Goal: Task Accomplishment & Management: Use online tool/utility

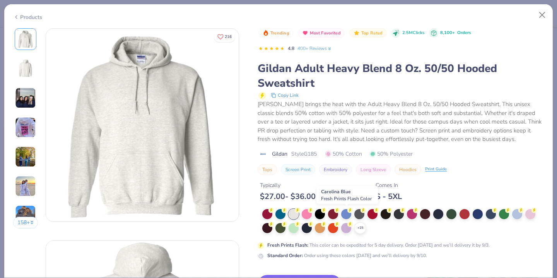
click at [347, 213] on div at bounding box center [346, 214] width 10 height 10
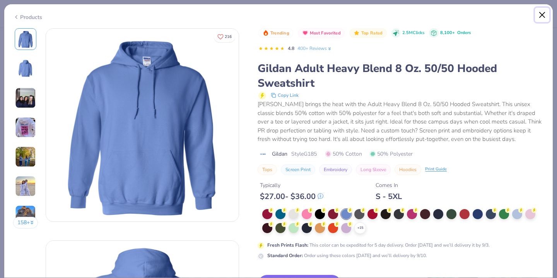
click at [540, 14] on button "Close" at bounding box center [542, 15] width 15 height 15
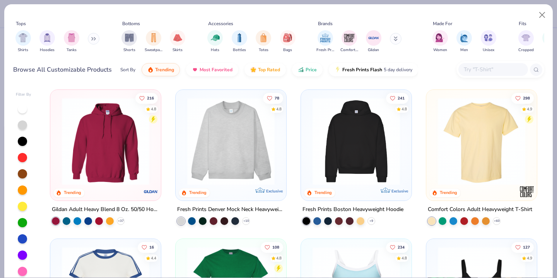
click at [358, 130] on img at bounding box center [356, 140] width 95 height 87
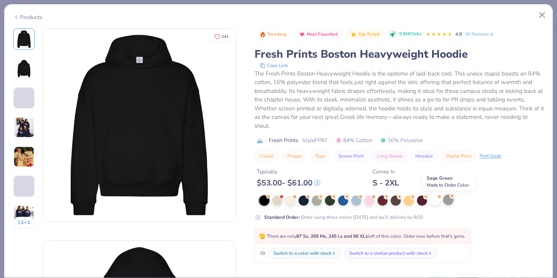
click at [447, 201] on div at bounding box center [448, 199] width 10 height 10
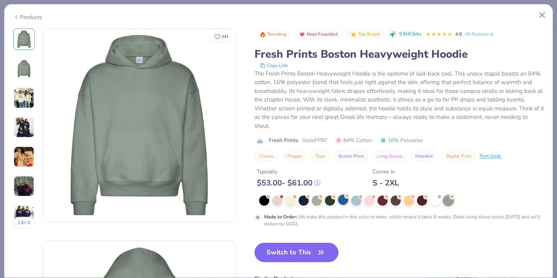
click at [342, 197] on div at bounding box center [343, 199] width 10 height 10
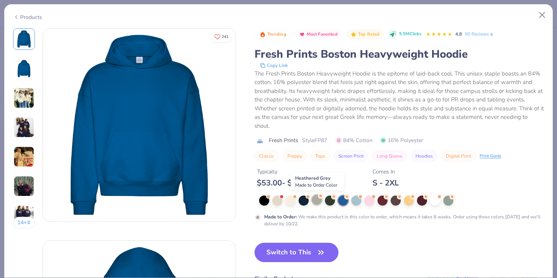
click at [317, 198] on div at bounding box center [317, 199] width 10 height 10
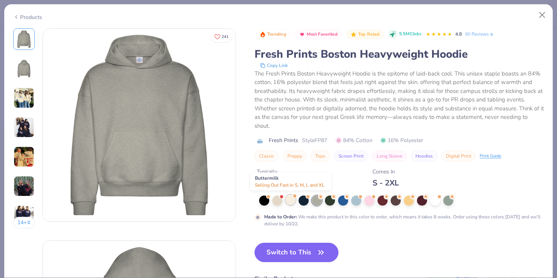
click at [289, 199] on div at bounding box center [290, 199] width 10 height 10
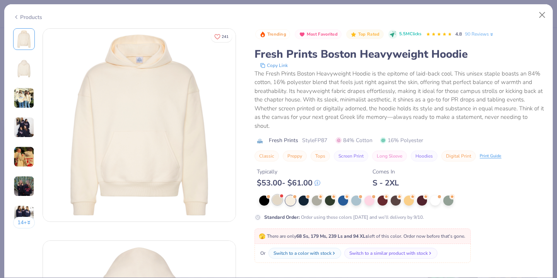
click at [278, 198] on div at bounding box center [277, 199] width 10 height 10
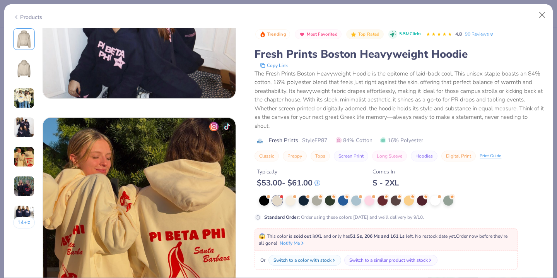
scroll to position [1153, 0]
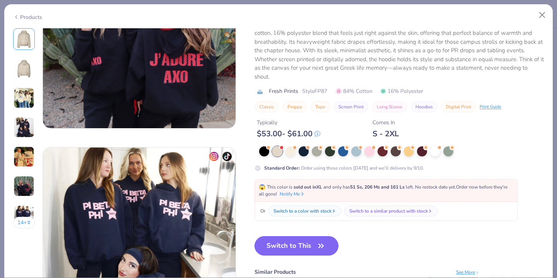
click at [316, 246] on span "button" at bounding box center [321, 245] width 11 height 11
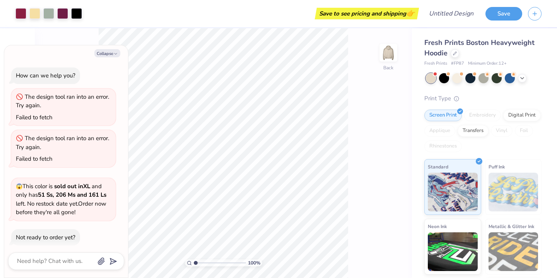
scroll to position [34, 0]
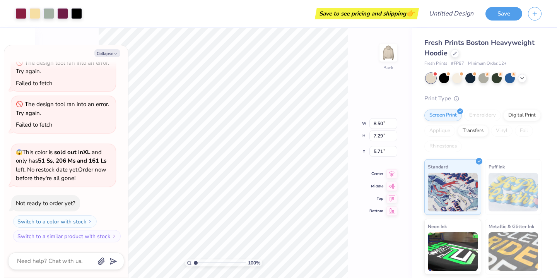
type textarea "x"
type input "1.45"
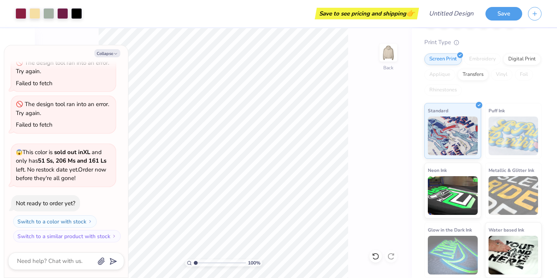
scroll to position [0, 0]
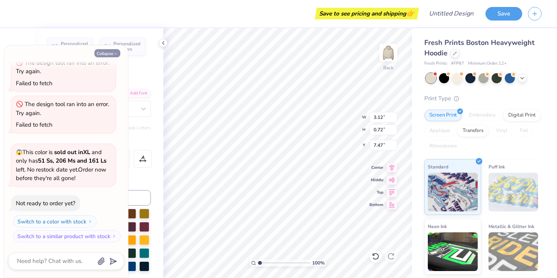
click at [112, 52] on button "Collapse" at bounding box center [107, 53] width 26 height 8
type textarea "x"
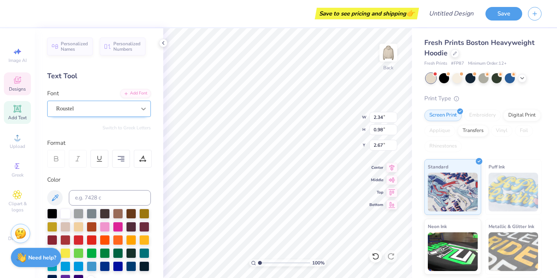
type input "2.34"
type input "0.98"
type input "2.67"
type textarea "Alpha Sigma"
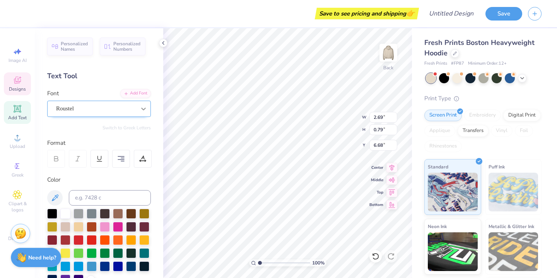
scroll to position [0, 1]
type input "6.75"
type textarea "Alpha Sig"
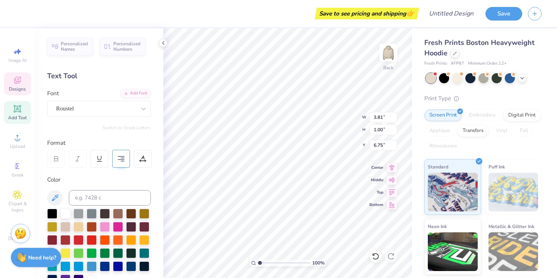
type textarea "Alpha Sig Est. 1901"
click at [124, 157] on icon at bounding box center [121, 158] width 7 height 7
type input "6.40"
type input "7.15"
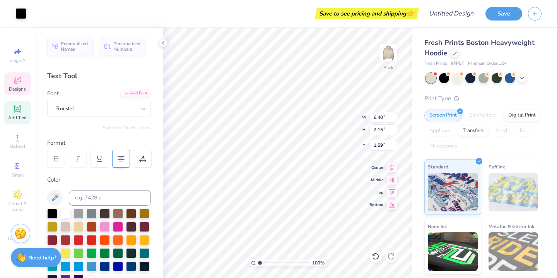
type input "1.59"
type input "4.05"
type input "4.53"
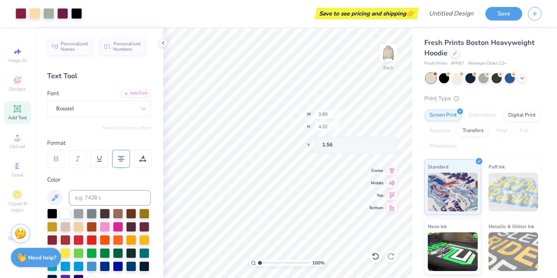
type input "3.89"
type input "4.32"
type input "5.04"
type input "4.28"
type input "0.86"
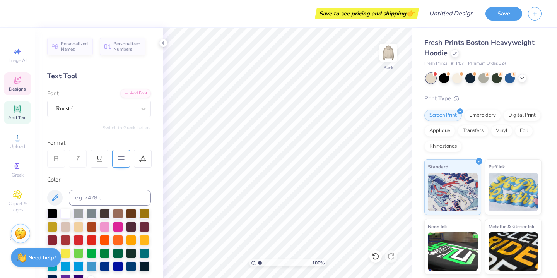
click at [20, 81] on icon at bounding box center [17, 80] width 7 height 7
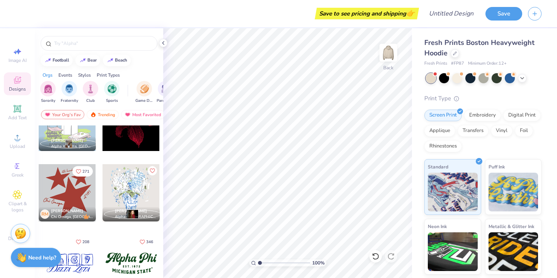
scroll to position [701, 0]
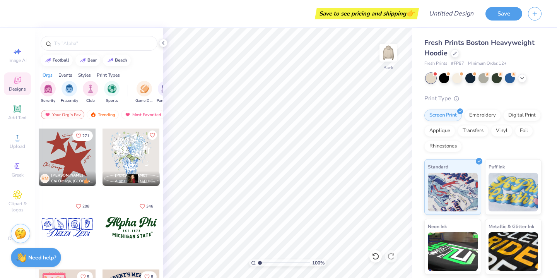
click at [68, 159] on div at bounding box center [67, 156] width 57 height 57
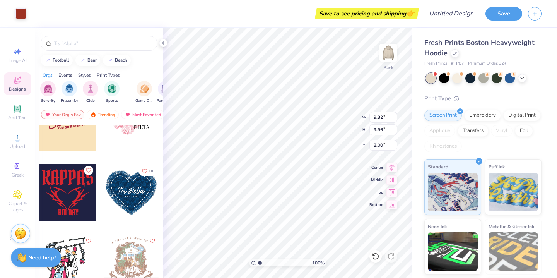
scroll to position [1433, 0]
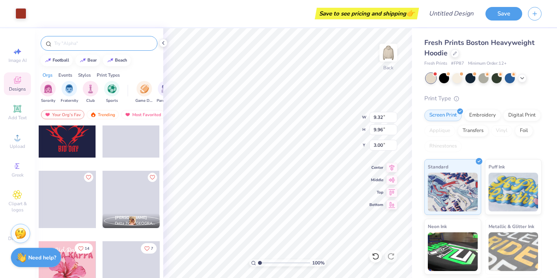
click at [105, 43] on input "text" at bounding box center [102, 43] width 99 height 8
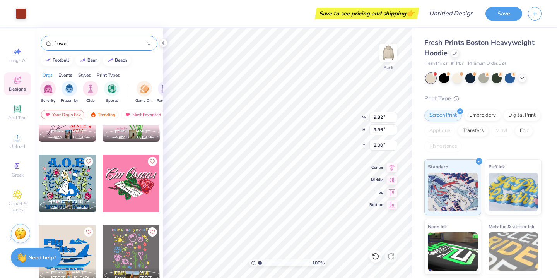
scroll to position [995, 0]
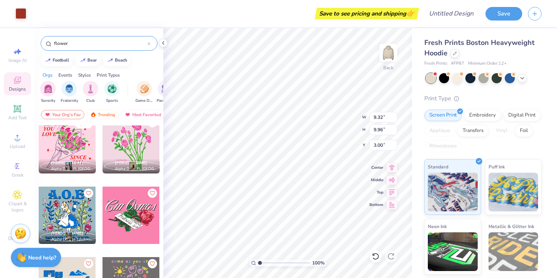
type input "flower"
click at [72, 146] on div at bounding box center [67, 144] width 57 height 57
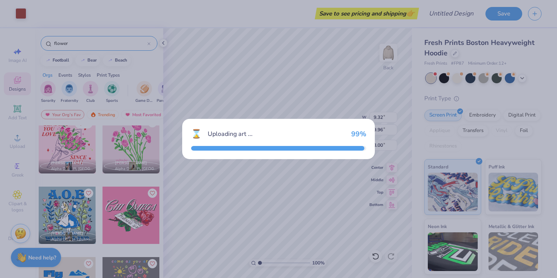
type input "10.73"
type input "9.62"
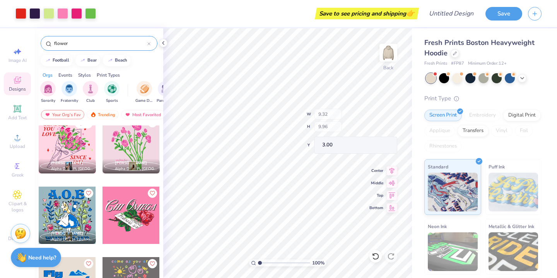
type input "9.32"
type input "9.96"
click at [389, 188] on icon at bounding box center [391, 190] width 11 height 9
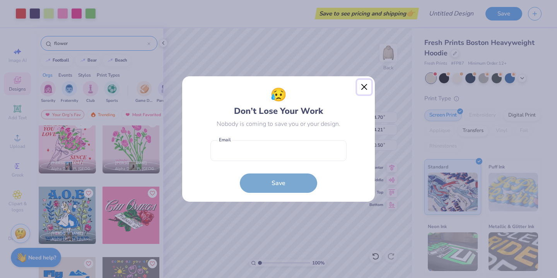
click at [363, 88] on button "Close" at bounding box center [364, 87] width 15 height 15
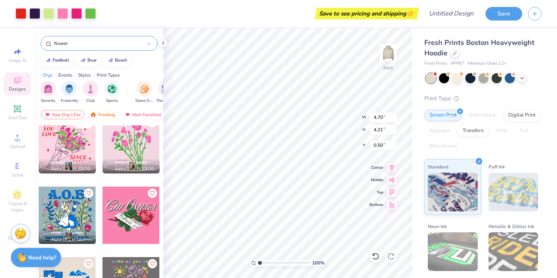
type input "4.64"
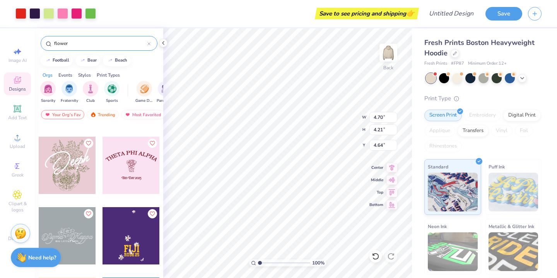
scroll to position [611, 0]
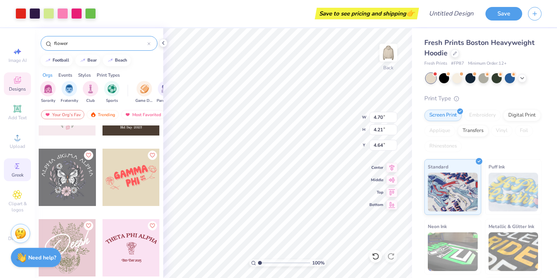
click at [16, 170] on icon at bounding box center [17, 165] width 9 height 9
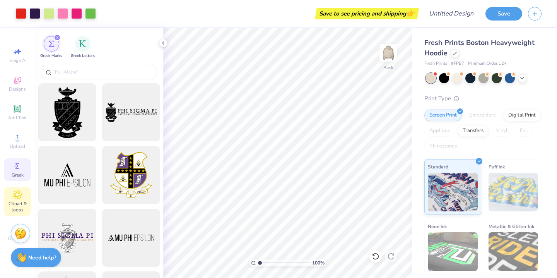
click at [19, 193] on icon at bounding box center [17, 194] width 9 height 9
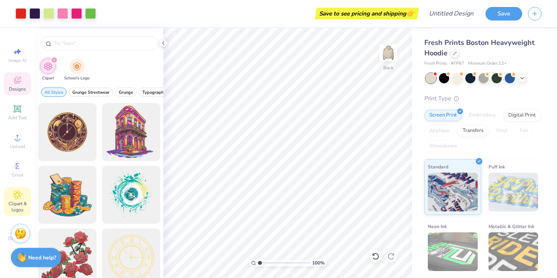
click at [22, 83] on icon at bounding box center [17, 79] width 9 height 9
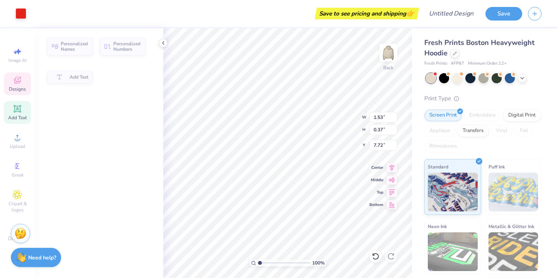
type input "1.53"
type input "7.72"
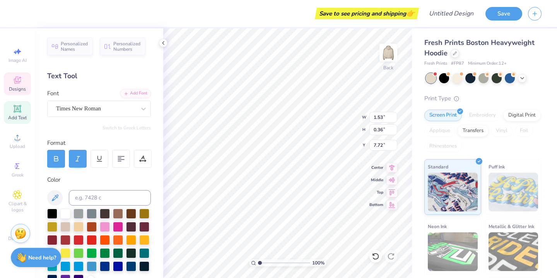
type input "0.99"
type input "0.36"
type input "8.20"
type input "1.37"
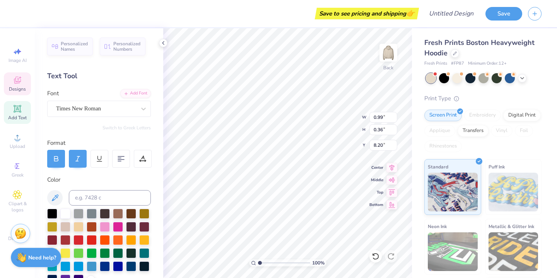
type input "0.37"
type input "5.88"
type textarea "ALPHA"
type input "0.99"
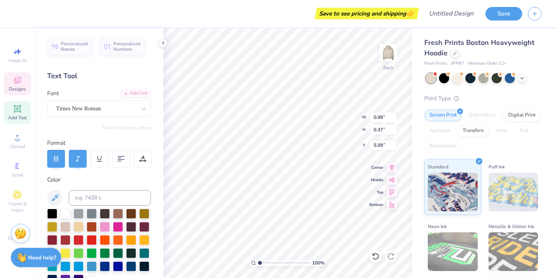
type input "5.09"
type textarea "SIG"
click at [119, 160] on icon at bounding box center [121, 158] width 7 height 7
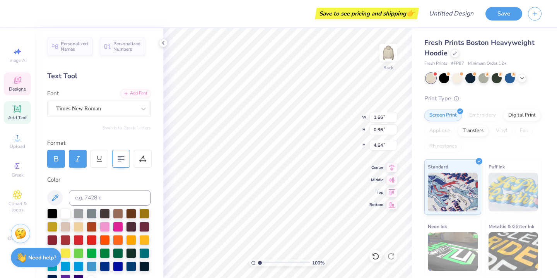
type input "3.57"
type input "4.11"
type input "4.75"
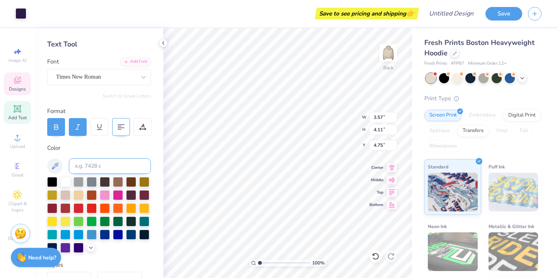
scroll to position [33, 0]
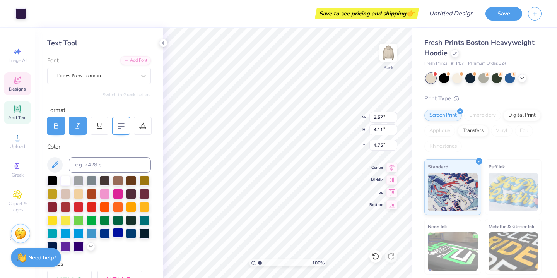
click at [114, 234] on div at bounding box center [118, 232] width 10 height 10
type input "0.84"
type input "0.37"
type input "5.01"
click at [116, 236] on div at bounding box center [118, 232] width 10 height 10
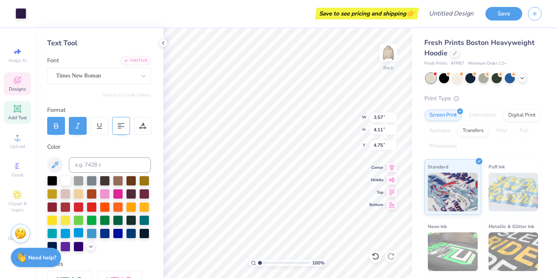
click at [80, 234] on div at bounding box center [78, 232] width 10 height 10
click at [117, 231] on div at bounding box center [118, 232] width 10 height 10
type input "8.09"
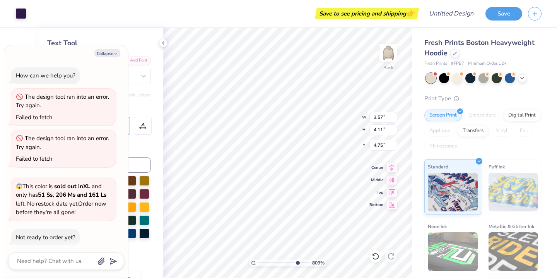
type textarea "x"
drag, startPoint x: 259, startPoint y: 262, endPoint x: 300, endPoint y: 262, distance: 40.6
click at [300, 262] on input "range" at bounding box center [284, 262] width 52 height 7
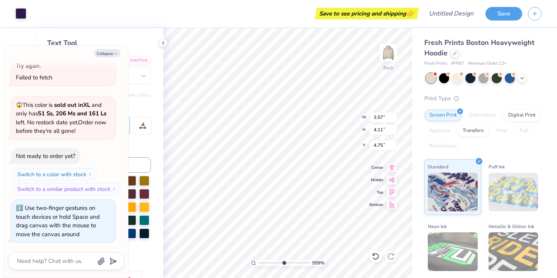
drag, startPoint x: 301, startPoint y: 262, endPoint x: 283, endPoint y: 261, distance: 17.4
type input "5.6"
click at [283, 261] on input "range" at bounding box center [284, 262] width 52 height 7
type textarea "x"
type input "0.84"
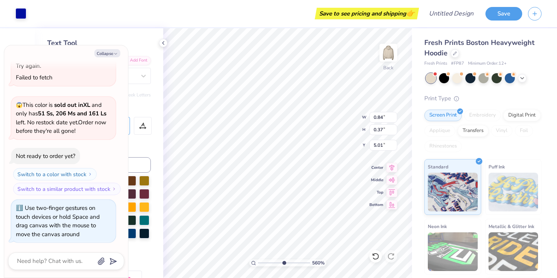
type input "0.37"
type input "5.01"
type textarea "x"
type textarea "SIGM"
type textarea "x"
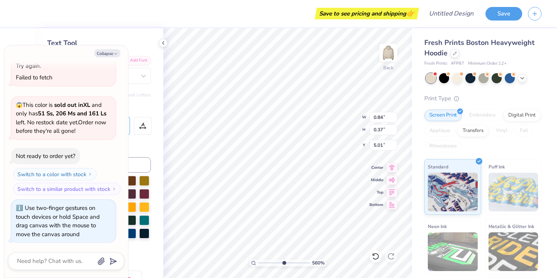
type textarea "SIGMA"
type textarea "x"
type textarea "SIGMA"
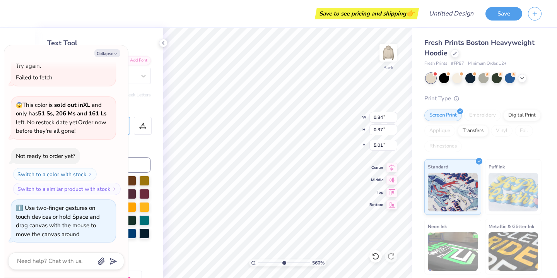
scroll to position [0, 0]
type textarea "x"
type input "1.66"
type input "0.36"
type input "4.64"
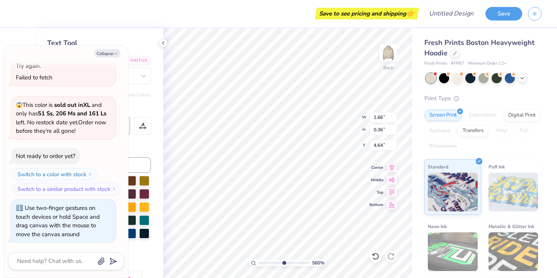
type textarea "x"
type input "1.61"
type input "0.37"
type input "5.01"
type textarea "x"
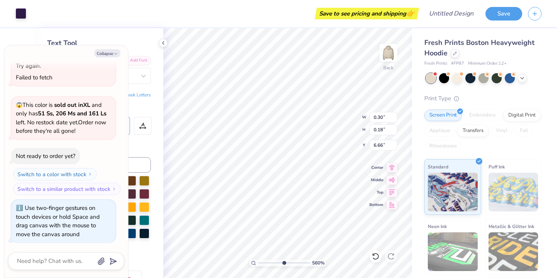
type input "0.30"
type input "0.18"
type input "6.66"
type textarea "x"
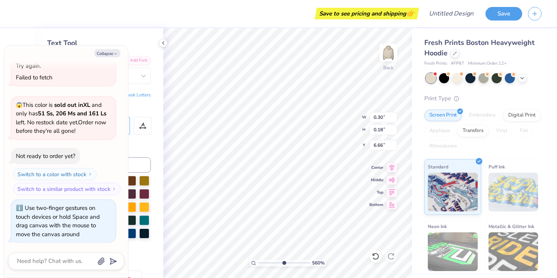
type textarea "AS"
type textarea "x"
type textarea "ASA"
type textarea "x"
type input "8.20"
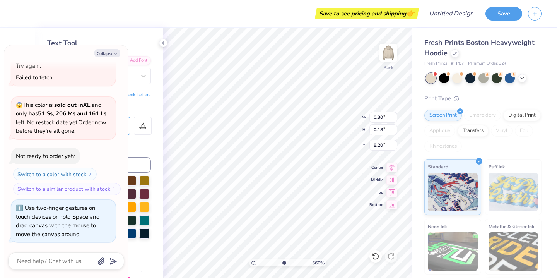
type textarea "x"
type textarea "A"
type textarea "x"
type textarea "AS"
type textarea "x"
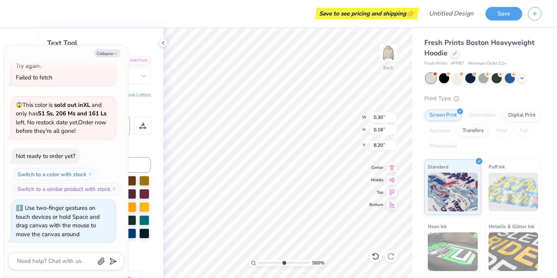
type textarea "ASA"
type textarea "x"
type input "7.36"
type textarea "x"
type textarea "AS"
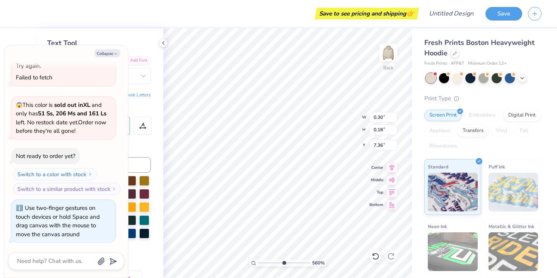
type textarea "x"
type textarea "ASA"
type textarea "x"
type textarea "AS"
type textarea "x"
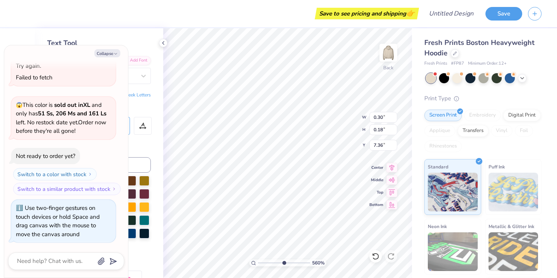
type textarea "ASA"
type textarea "x"
type input "5.49"
type textarea "AS"
type textarea "x"
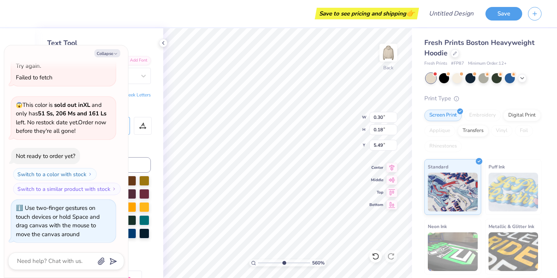
type textarea "ASA"
click at [106, 53] on button "Collapse" at bounding box center [107, 53] width 26 height 8
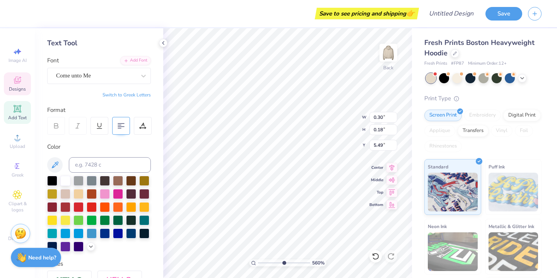
type textarea "x"
type input "0.27"
type input "0.15"
type input "5.51"
type input "2.23"
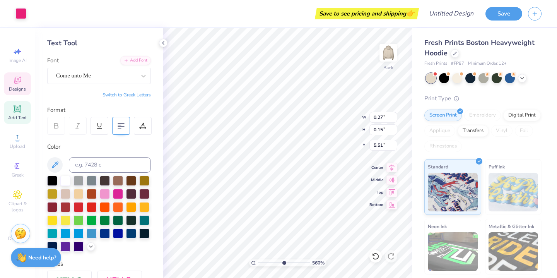
type input "2.14"
type input "5.07"
click at [92, 235] on div at bounding box center [92, 232] width 10 height 10
type input "3.57"
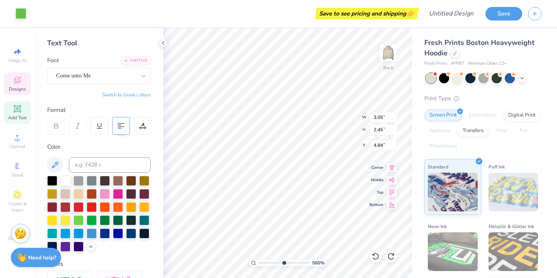
type input "4.11"
type input "4.75"
type input "1.97"
type input "1.46"
type input "5.49"
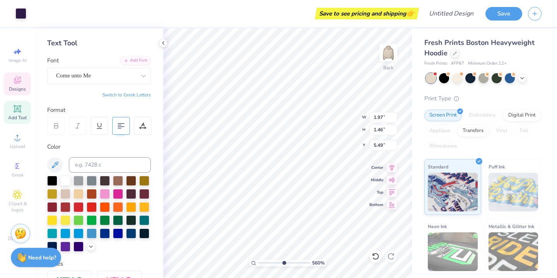
type input "3.57"
type input "4.11"
type input "4.17"
type input "2.43"
type input "2.04"
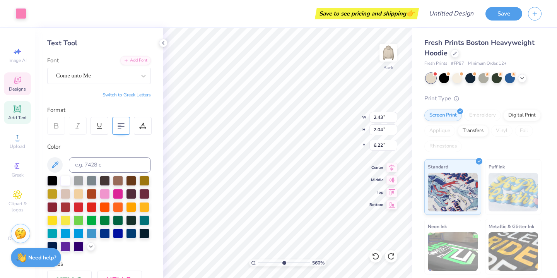
type input "5.19"
type input "4.05"
type input "4.19"
type input "4.65"
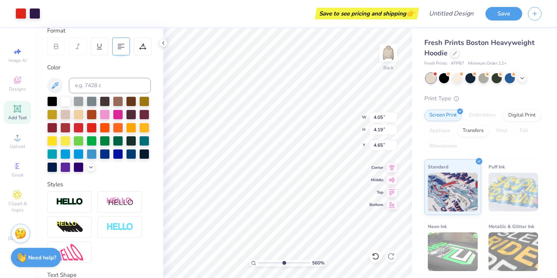
scroll to position [113, 0]
drag, startPoint x: 283, startPoint y: 261, endPoint x: 261, endPoint y: 261, distance: 22.0
click at [261, 261] on input "range" at bounding box center [284, 262] width 52 height 7
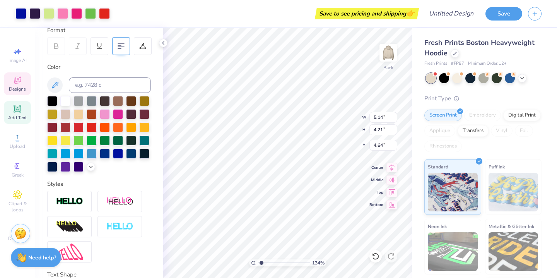
click at [20, 84] on icon at bounding box center [17, 79] width 9 height 9
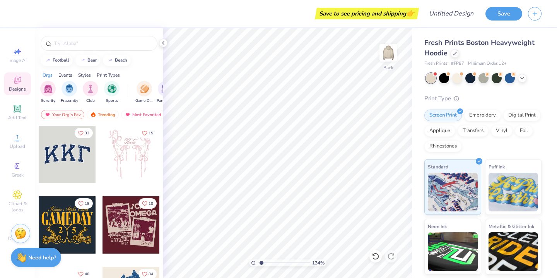
click at [14, 81] on icon at bounding box center [17, 80] width 7 height 7
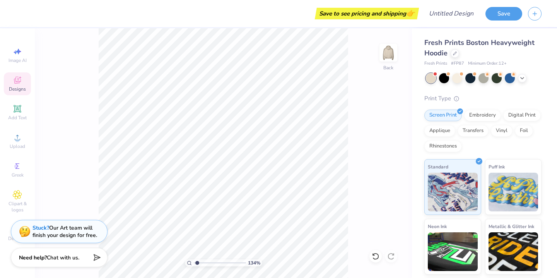
click at [20, 88] on span "Designs" at bounding box center [17, 89] width 17 height 6
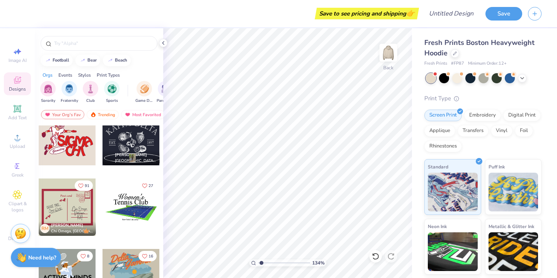
scroll to position [4369, 0]
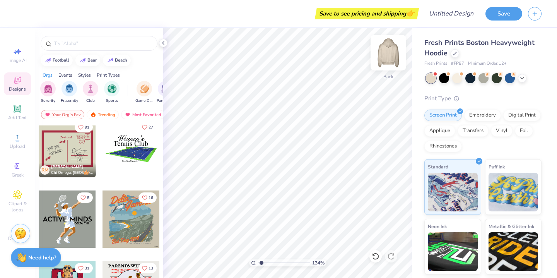
click at [387, 52] on img at bounding box center [388, 52] width 31 height 31
click at [69, 151] on div at bounding box center [67, 148] width 57 height 57
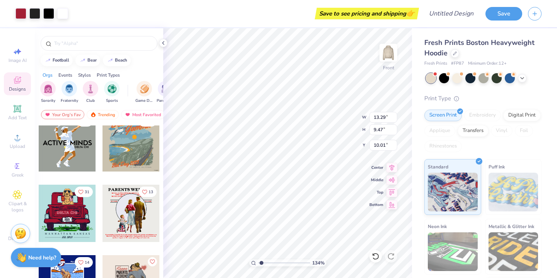
scroll to position [4449, 0]
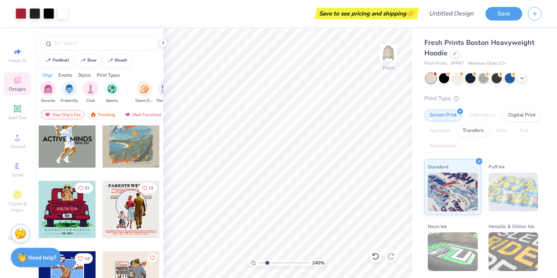
drag, startPoint x: 262, startPoint y: 263, endPoint x: 267, endPoint y: 263, distance: 5.4
type input "2.47"
click at [267, 263] on input "range" at bounding box center [284, 262] width 52 height 7
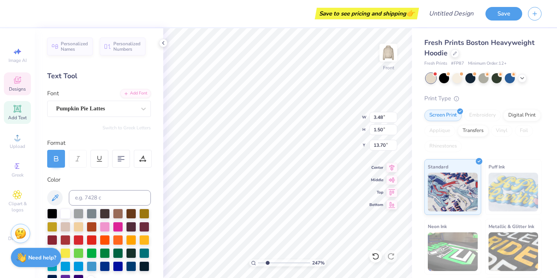
scroll to position [0, 0]
type textarea "Aspire, seek,"
type input "3.28"
type input "1.45"
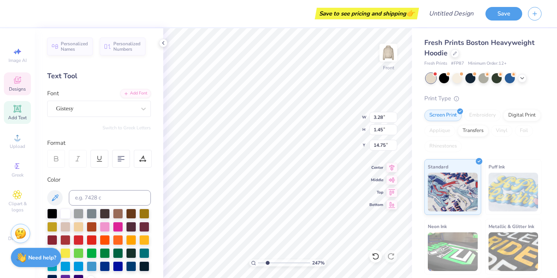
type input "14.75"
type textarea "Attain"
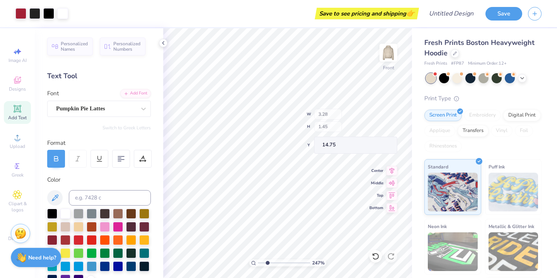
type input "3.52"
type input "1.51"
type input "13.71"
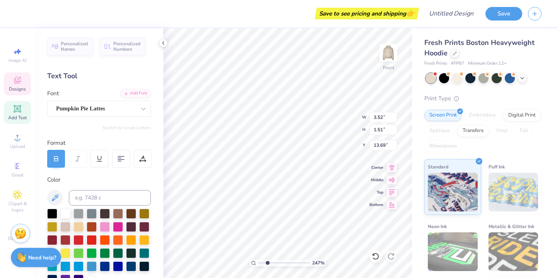
scroll to position [0, 0]
type textarea "Aspire, seek,"
type input "1.24"
type input "1.03"
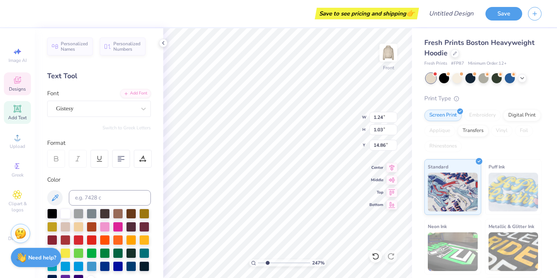
type input "15.02"
type textarea "Alpha Sig"
type input "2.60"
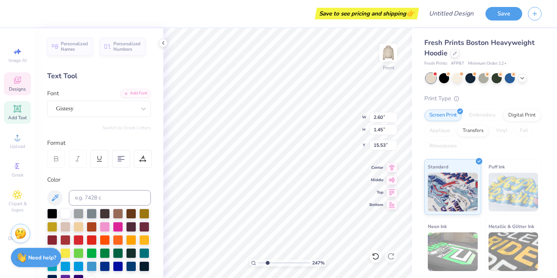
type input "1.45"
type input "15.53"
type textarea "Boise,"
type textarea "ID"
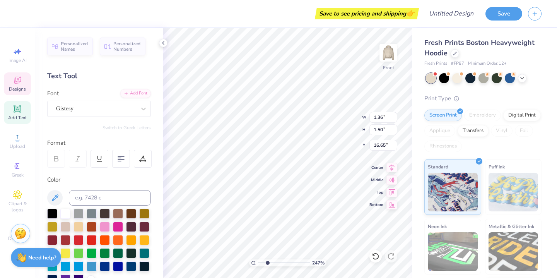
type input "0.81"
type input "0.94"
type input "10.93"
drag, startPoint x: 267, startPoint y: 261, endPoint x: 271, endPoint y: 261, distance: 3.9
type input "3.24"
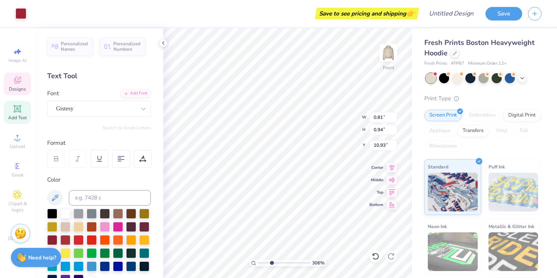
click at [271, 261] on input "range" at bounding box center [284, 262] width 52 height 7
type input "1.46"
type input "1.86"
type input "10.71"
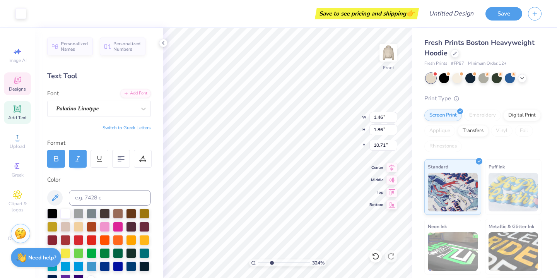
type input "1.26"
type input "0.12"
type input "12.30"
type textarea "[US_STATE]"
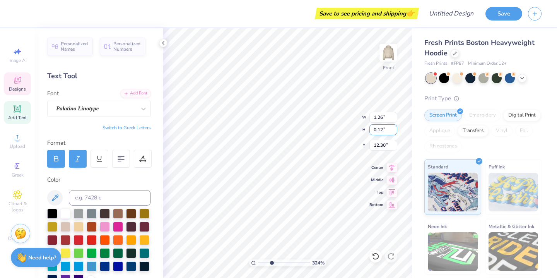
click at [341, 130] on div "324 % Front W 1.26 1.26 " H 0.12 0.12 " Y 12.30 12.30 " Center Middle Top Bottom" at bounding box center [287, 152] width 249 height 249
type textarea "Aspire, seek, Attain"
click at [120, 161] on icon at bounding box center [121, 158] width 7 height 7
type input "13.29"
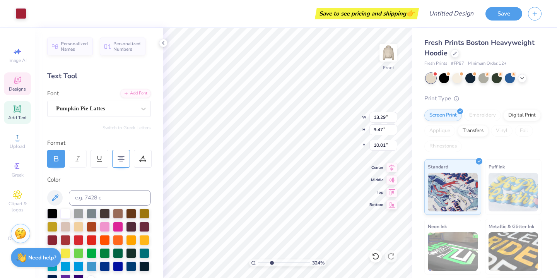
type input "9.47"
type input "10.01"
type input "3.52"
type input "2.57"
type input "13.10"
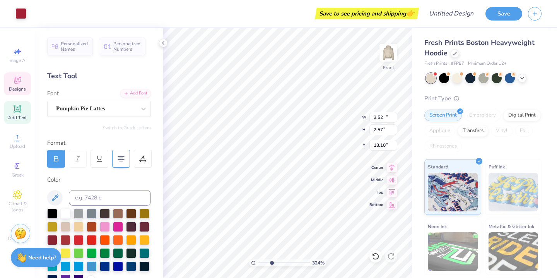
type input "13.29"
type input "9.47"
type input "10.01"
click at [271, 264] on input "range" at bounding box center [284, 262] width 52 height 7
drag, startPoint x: 270, startPoint y: 262, endPoint x: 259, endPoint y: 261, distance: 10.9
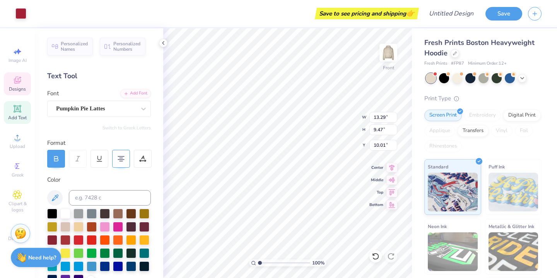
type input "1"
click at [259, 261] on input "range" at bounding box center [284, 262] width 52 height 7
click at [333, 111] on div "100 % Front W 13.29 13.29 " H 9.47 9.47 " Y 10.01 10.01 " Center Middle Top Bot…" at bounding box center [287, 152] width 249 height 249
click at [391, 166] on icon at bounding box center [391, 166] width 11 height 9
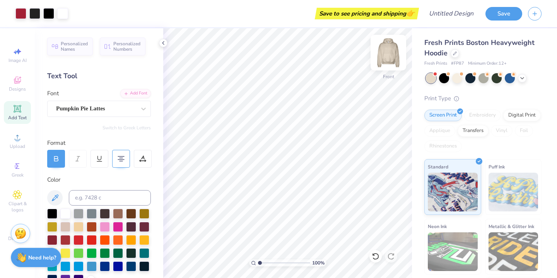
click at [382, 61] on img at bounding box center [388, 52] width 31 height 31
click at [13, 141] on icon at bounding box center [17, 137] width 9 height 9
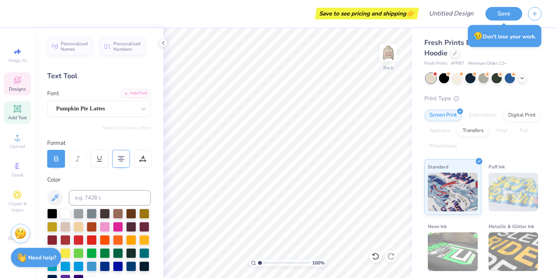
click at [12, 87] on span "Designs" at bounding box center [17, 89] width 17 height 6
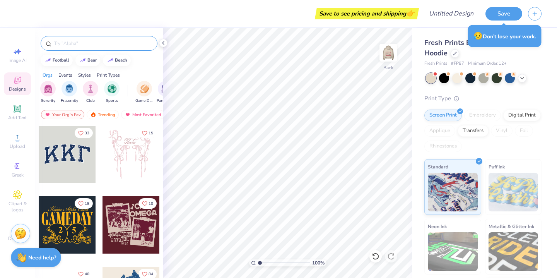
click at [84, 41] on input "text" at bounding box center [102, 43] width 99 height 8
type input "heart"
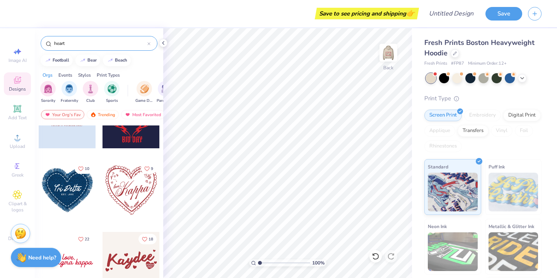
scroll to position [203, 0]
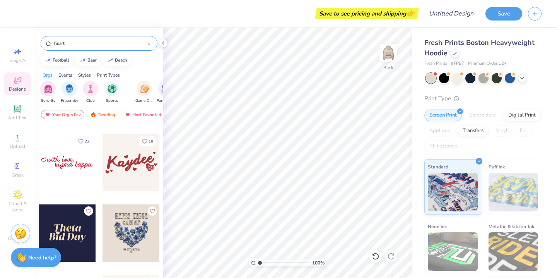
click at [76, 171] on div at bounding box center [10, 162] width 172 height 57
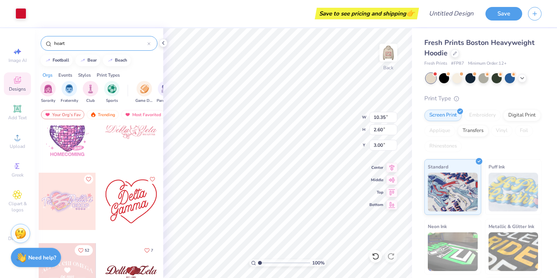
scroll to position [1573, 0]
click at [143, 200] on div at bounding box center [130, 200] width 57 height 57
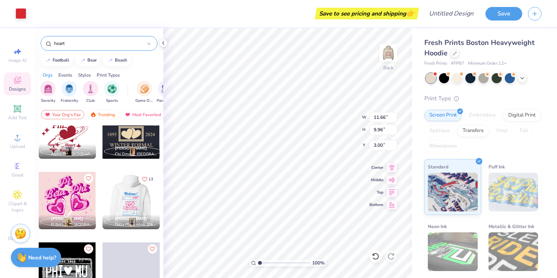
scroll to position [2027, 0]
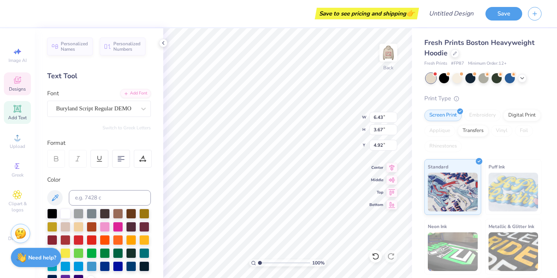
type input "4.92"
type textarea "Alpha"
type input "8.58"
type input "4.72"
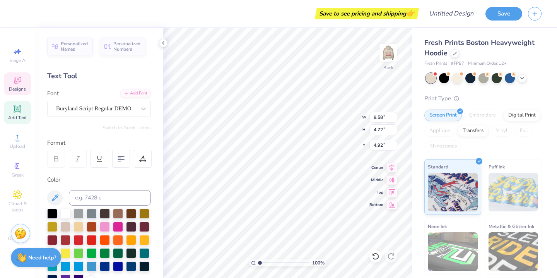
type input "8.28"
type textarea "Sig"
type input "3.58"
type input "3.06"
type input "1.02"
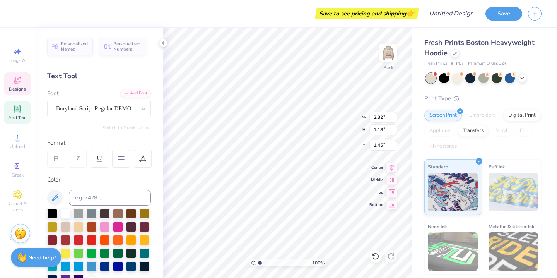
click at [22, 86] on span "Designs" at bounding box center [17, 89] width 17 height 6
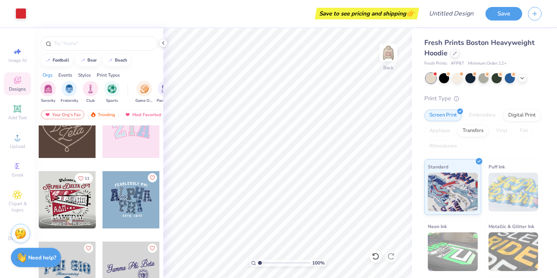
scroll to position [312, 0]
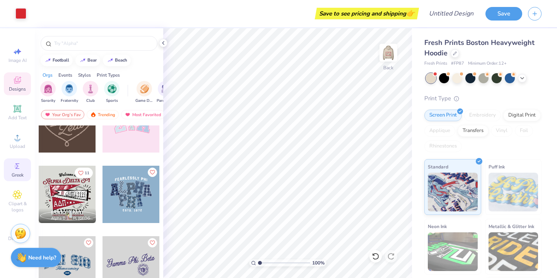
click at [19, 170] on icon at bounding box center [17, 165] width 9 height 9
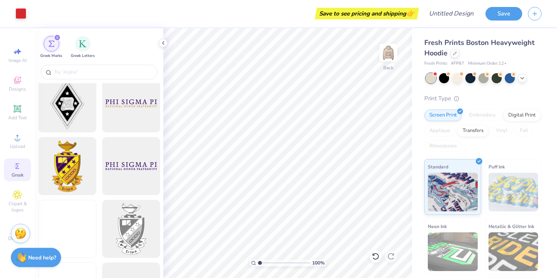
scroll to position [198, 0]
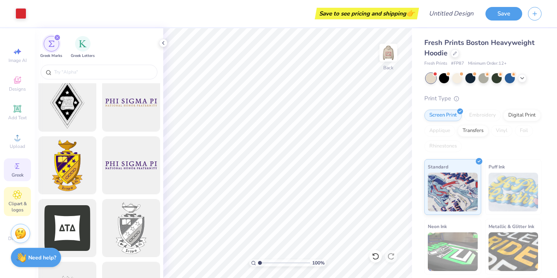
click at [23, 203] on span "Clipart & logos" at bounding box center [17, 206] width 27 height 12
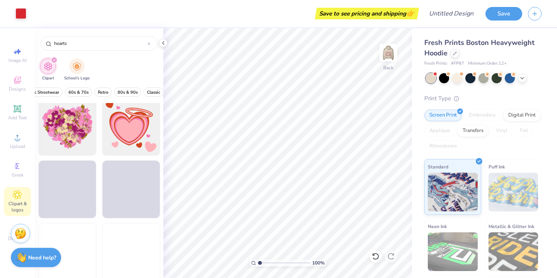
scroll to position [772, 0]
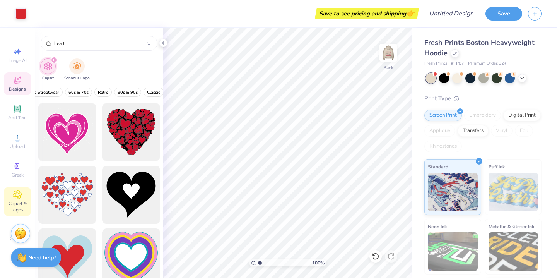
type input "heart"
click at [18, 79] on icon at bounding box center [17, 79] width 9 height 9
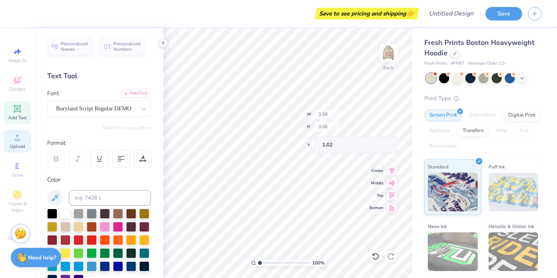
click at [15, 139] on icon at bounding box center [17, 137] width 9 height 9
click at [18, 82] on icon at bounding box center [17, 80] width 6 height 5
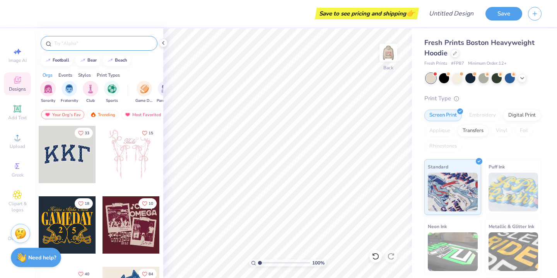
click at [70, 48] on div at bounding box center [99, 43] width 117 height 15
click at [68, 46] on input "text" at bounding box center [102, 43] width 99 height 8
type input "postcard"
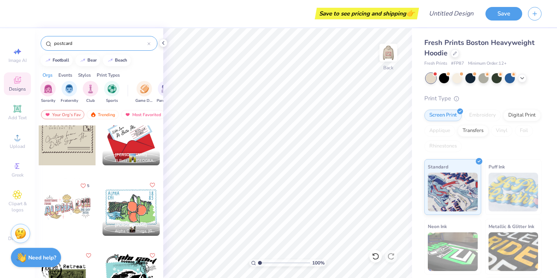
scroll to position [0, 0]
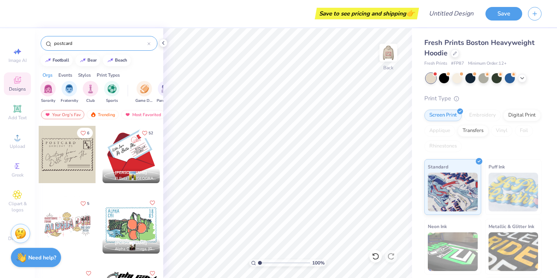
click at [148, 43] on icon at bounding box center [148, 43] width 3 height 3
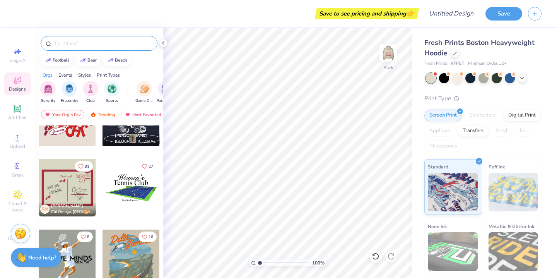
scroll to position [4347, 0]
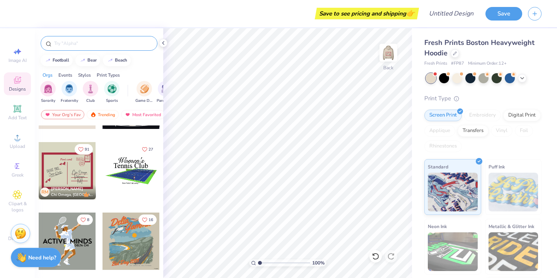
click at [74, 160] on div at bounding box center [67, 170] width 57 height 57
drag, startPoint x: 261, startPoint y: 261, endPoint x: 268, endPoint y: 261, distance: 7.0
type input "2.54"
click at [268, 261] on input "range" at bounding box center [284, 262] width 52 height 7
click at [20, 174] on span "Greek" at bounding box center [18, 175] width 12 height 6
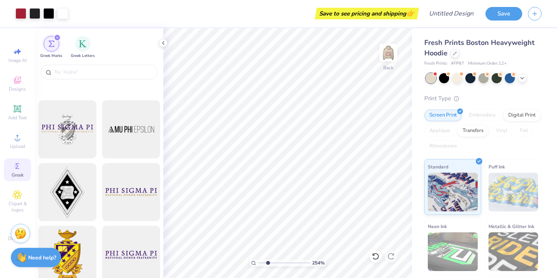
scroll to position [203, 0]
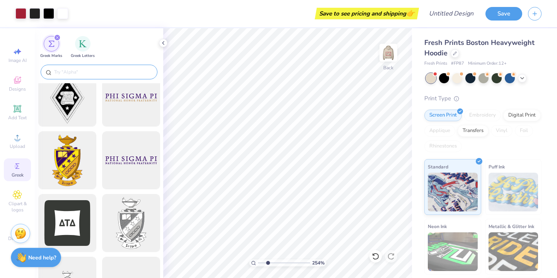
click at [92, 70] on input "text" at bounding box center [102, 72] width 99 height 8
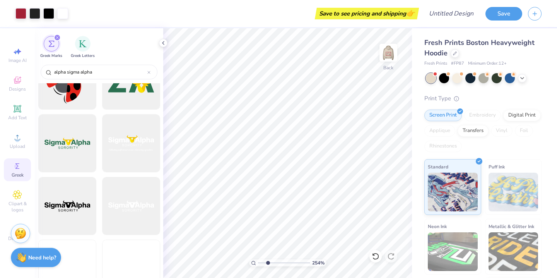
scroll to position [601, 0]
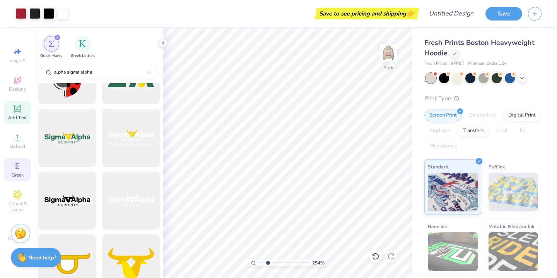
type input "alpha sigma alpha"
click at [23, 107] on div "Add Text" at bounding box center [17, 112] width 27 height 23
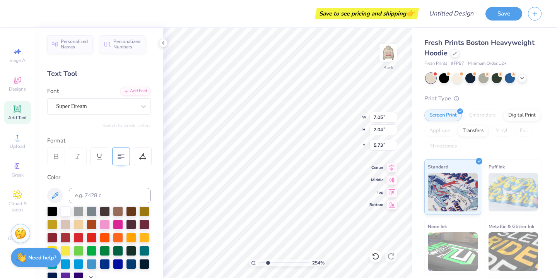
scroll to position [0, 0]
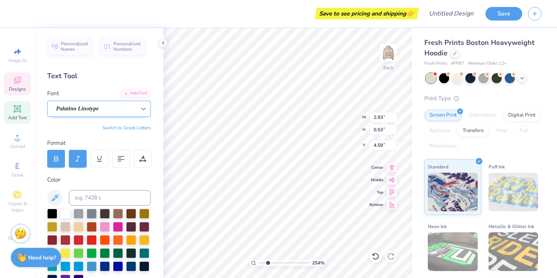
type input "2.93"
type input "0.53"
type input "4.59"
type textarea "ASA"
click at [126, 127] on button "Switch to Greek Letters" at bounding box center [126, 128] width 48 height 6
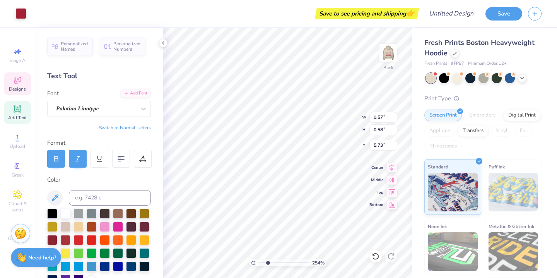
type input "0.65"
type input "0.74"
type input "5.36"
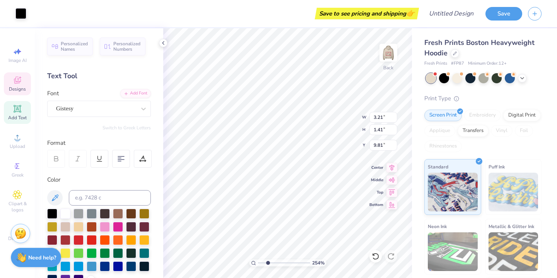
type input "3.21"
type input "1.41"
type input "9.81"
type input "7.40"
type textarea "ASA"
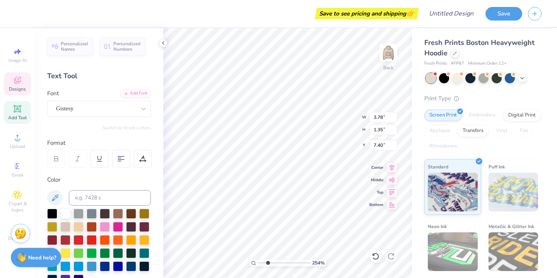
click at [143, 110] on icon at bounding box center [144, 109] width 8 height 8
click at [65, 141] on div "Format" at bounding box center [99, 142] width 104 height 9
type input "1.97"
click at [264, 261] on input "range" at bounding box center [284, 262] width 52 height 7
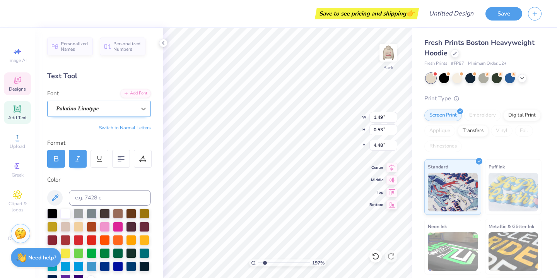
click at [137, 111] on div at bounding box center [143, 109] width 14 height 14
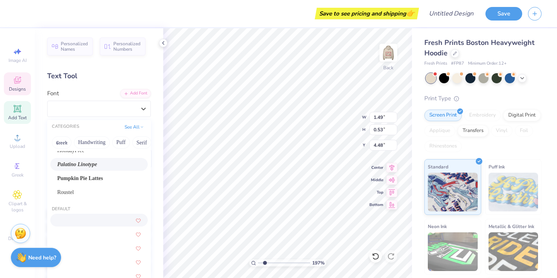
scroll to position [90, 0]
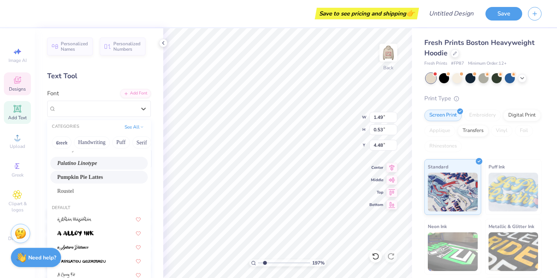
click at [87, 179] on div "Pumpkin Pie Lattes" at bounding box center [99, 177] width 84 height 8
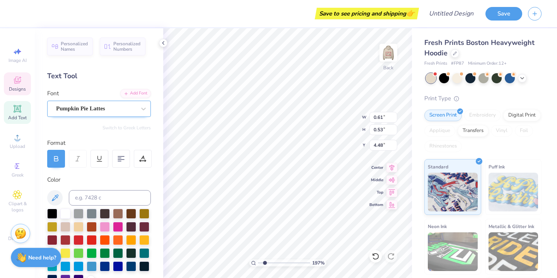
click at [123, 111] on div "Pumpkin Pie Lattes" at bounding box center [95, 108] width 81 height 12
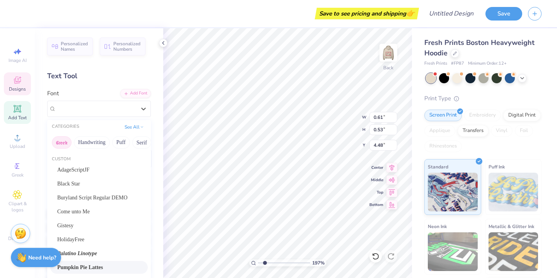
click at [61, 146] on button "Greek" at bounding box center [62, 142] width 20 height 12
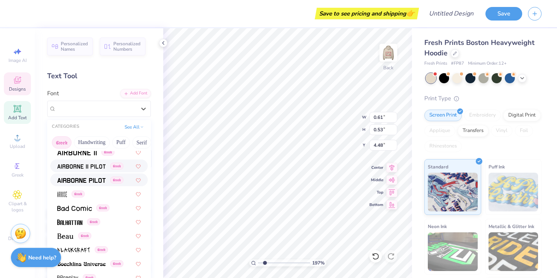
scroll to position [42, 0]
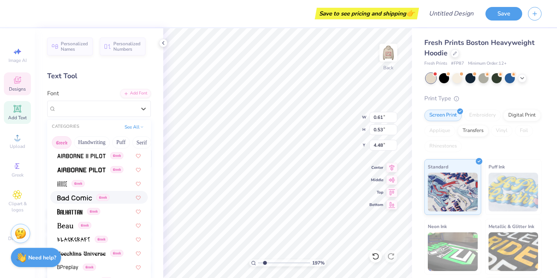
click at [72, 199] on img at bounding box center [74, 197] width 35 height 5
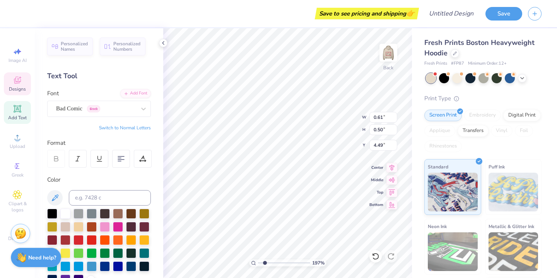
type input "1.28"
type input "0.50"
type input "4.49"
click at [121, 104] on div "Bad Comic Greek" at bounding box center [95, 108] width 81 height 12
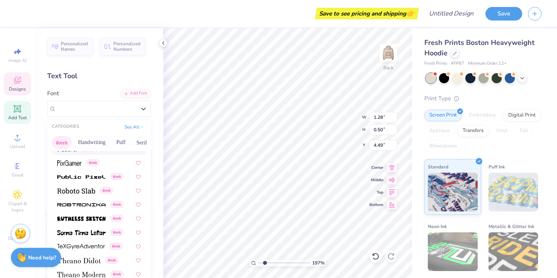
scroll to position [468, 0]
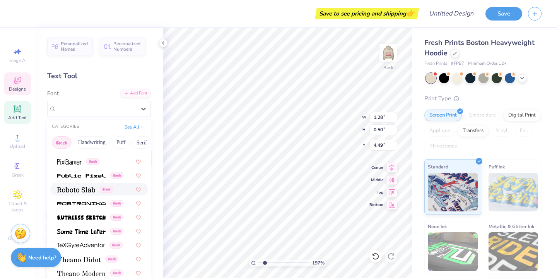
click at [80, 191] on img at bounding box center [76, 189] width 38 height 5
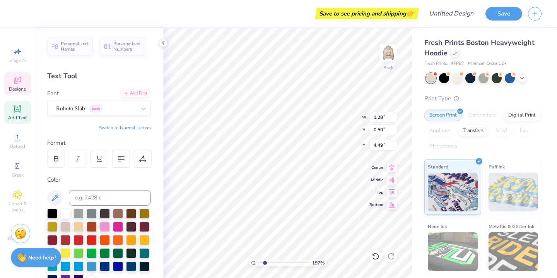
type input "1.39"
type input "0.49"
type input "4.50"
click at [136, 112] on div "Roboto Slab Greek" at bounding box center [95, 108] width 81 height 12
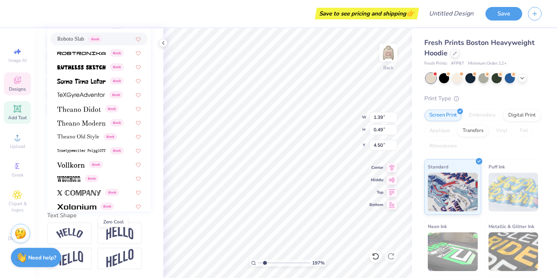
scroll to position [447, 0]
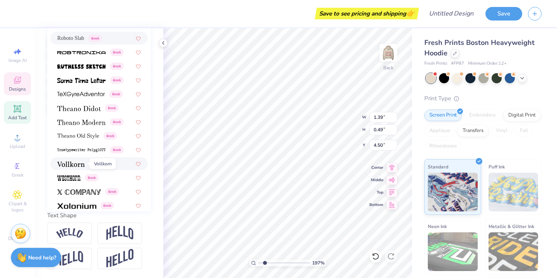
click at [78, 165] on img at bounding box center [70, 163] width 27 height 5
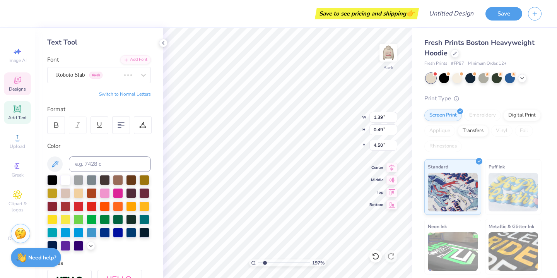
scroll to position [0, 0]
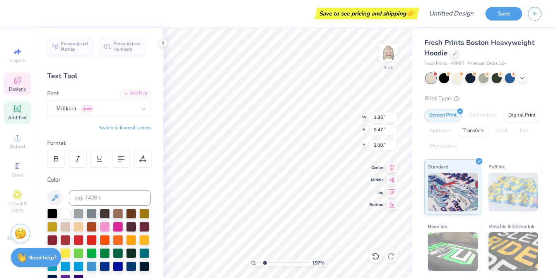
type input "3.00"
type input "1.90"
type input "0.67"
type input "1.71"
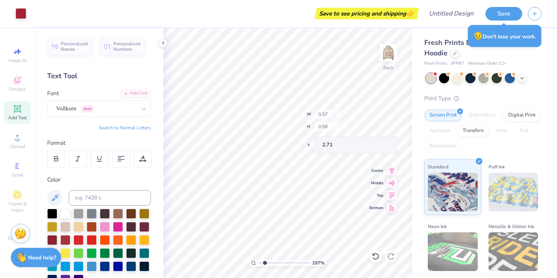
type input "2.71"
drag, startPoint x: 263, startPoint y: 261, endPoint x: 229, endPoint y: 261, distance: 34.0
click at [258, 261] on input "range" at bounding box center [284, 262] width 52 height 7
click at [392, 50] on img at bounding box center [388, 52] width 31 height 31
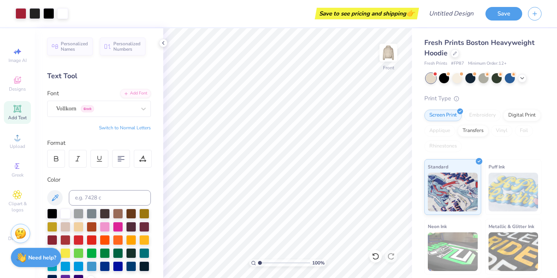
click at [392, 50] on img at bounding box center [387, 52] width 15 height 15
click at [490, 11] on button "Save" at bounding box center [503, 13] width 37 height 14
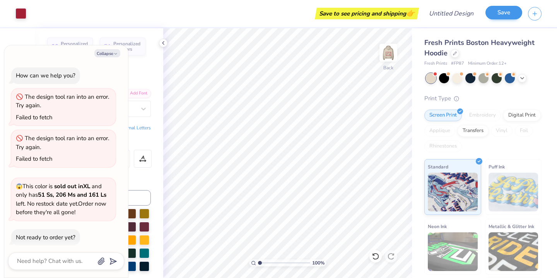
scroll to position [102, 0]
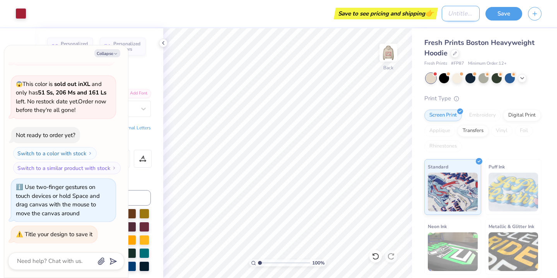
click at [447, 12] on input "Design Title" at bounding box center [461, 13] width 38 height 15
click at [497, 16] on button "Save" at bounding box center [503, 13] width 37 height 14
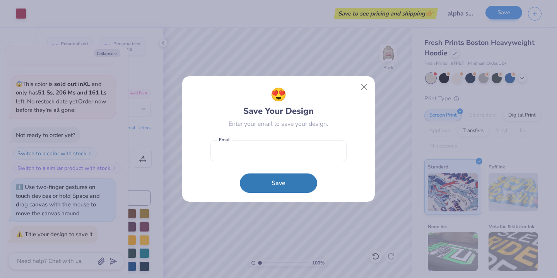
scroll to position [0, 0]
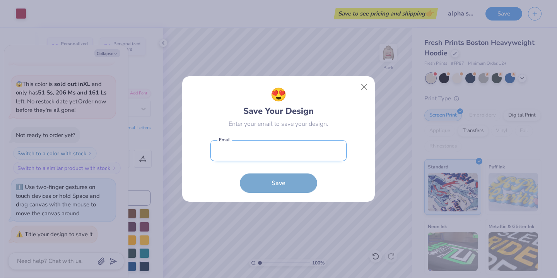
click at [303, 146] on input "email" at bounding box center [278, 150] width 136 height 21
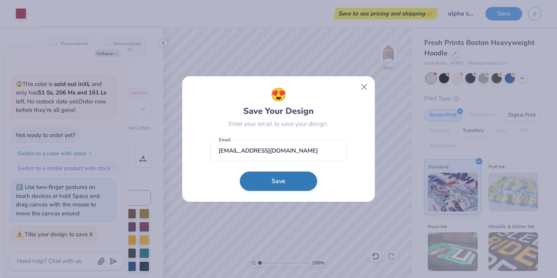
click at [280, 187] on button "Save" at bounding box center [278, 180] width 77 height 19
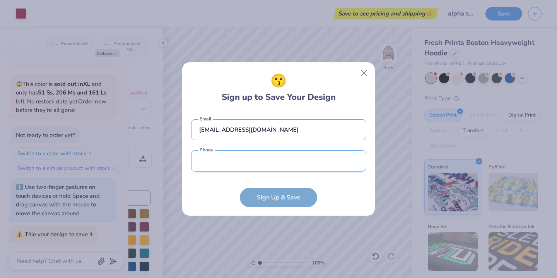
click at [269, 161] on input "tel" at bounding box center [278, 160] width 175 height 21
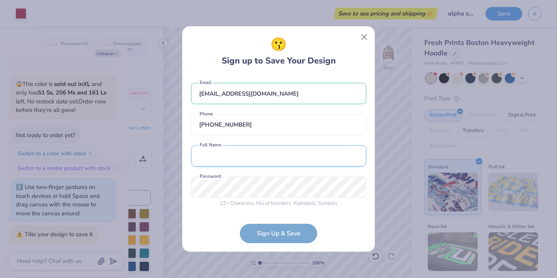
click at [276, 164] on input "text" at bounding box center [278, 155] width 175 height 21
drag, startPoint x: 218, startPoint y: 155, endPoint x: 207, endPoint y: 153, distance: 10.9
click at [207, 153] on input "[PERSON_NAME]" at bounding box center [278, 155] width 175 height 21
click at [145, 168] on div "😗 Sign up to Save Your Design [EMAIL_ADDRESS][DOMAIN_NAME] Email [PHONE_NUMBER]…" at bounding box center [278, 139] width 557 height 278
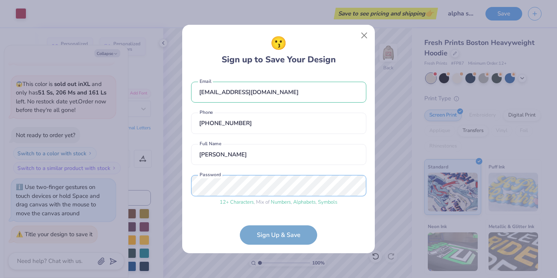
scroll to position [26, 0]
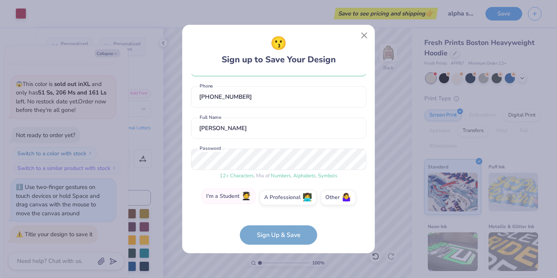
click at [230, 197] on label "I'm a Student 🧑‍🎓" at bounding box center [228, 195] width 54 height 15
click at [276, 223] on input "I'm a Student 🧑‍🎓" at bounding box center [278, 225] width 5 height 5
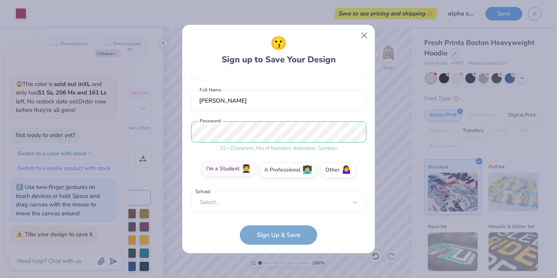
click at [230, 197] on div "Select..." at bounding box center [278, 201] width 175 height 21
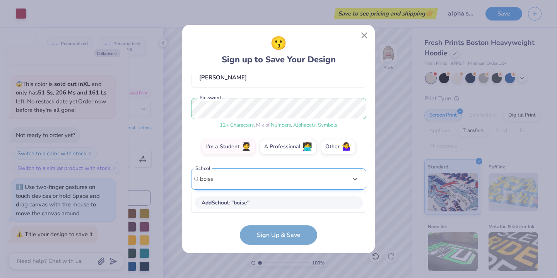
scroll to position [77, 0]
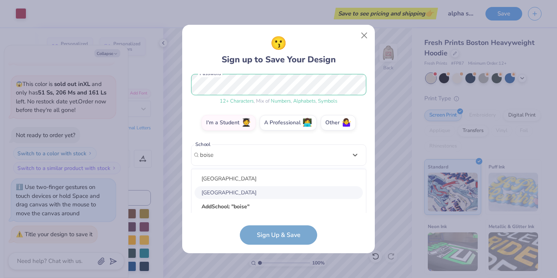
click at [234, 193] on div "[GEOGRAPHIC_DATA]" at bounding box center [278, 192] width 168 height 13
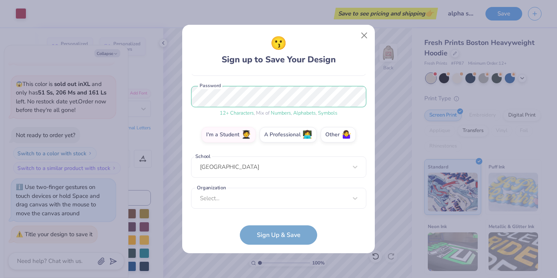
scroll to position [89, 0]
click at [257, 192] on div "Select..." at bounding box center [278, 198] width 175 height 21
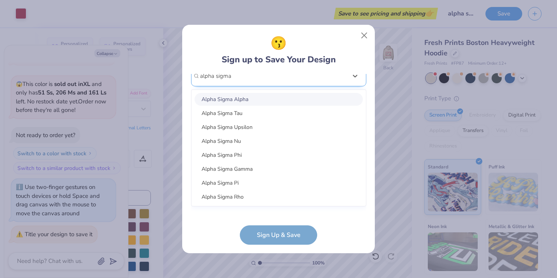
scroll to position [212, 0]
click at [266, 102] on div "Alpha Sigma Alpha" at bounding box center [278, 98] width 168 height 13
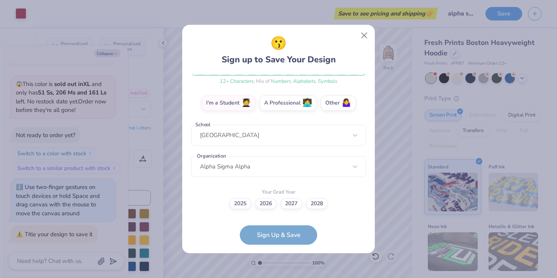
scroll to position [120, 0]
click at [293, 205] on label "2027" at bounding box center [291, 202] width 22 height 11
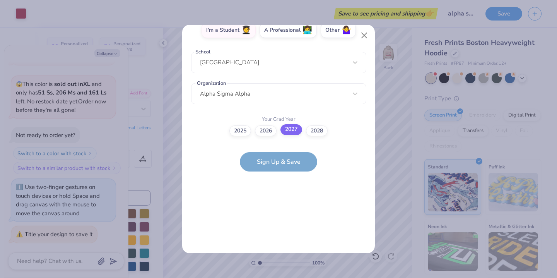
scroll to position [0, 0]
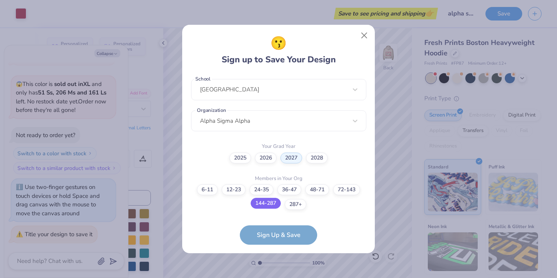
click at [272, 203] on label "144-287" at bounding box center [266, 203] width 30 height 11
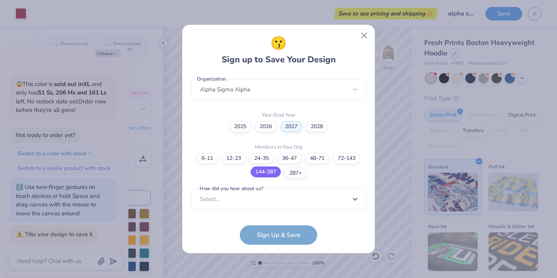
click at [272, 203] on div "option Pinterest focused, 1 of 15. 15 results available. Use Up and Down to cho…" at bounding box center [278, 258] width 175 height 141
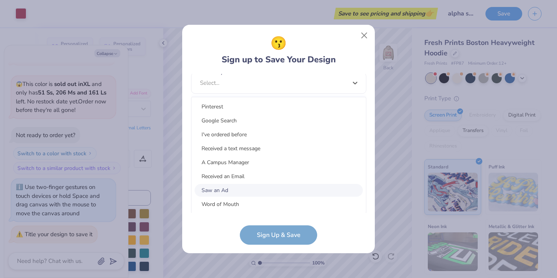
scroll to position [11, 0]
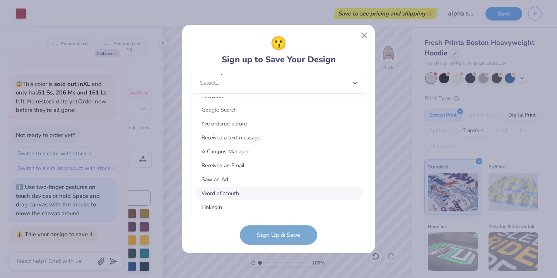
click at [223, 191] on div "Word of Mouth" at bounding box center [278, 193] width 168 height 13
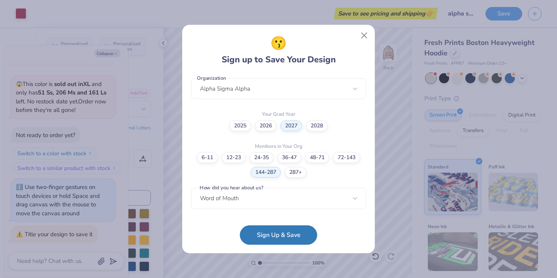
scroll to position [198, 0]
click at [261, 233] on button "Sign Up & Save" at bounding box center [278, 232] width 77 height 19
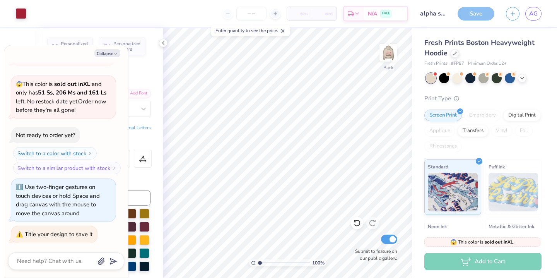
click at [467, 18] on div "Save" at bounding box center [475, 14] width 37 height 14
click at [257, 15] on input "number" at bounding box center [251, 14] width 30 height 14
click at [532, 13] on span "AG" at bounding box center [533, 13] width 9 height 9
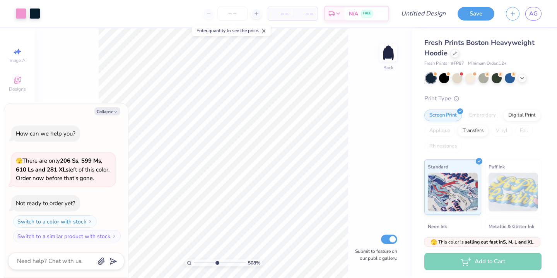
drag, startPoint x: 196, startPoint y: 262, endPoint x: 217, endPoint y: 262, distance: 20.9
click at [217, 262] on input "range" at bounding box center [220, 262] width 52 height 7
drag, startPoint x: 217, startPoint y: 262, endPoint x: 206, endPoint y: 261, distance: 10.9
type input "2.97"
click at [206, 261] on input "range" at bounding box center [220, 262] width 52 height 7
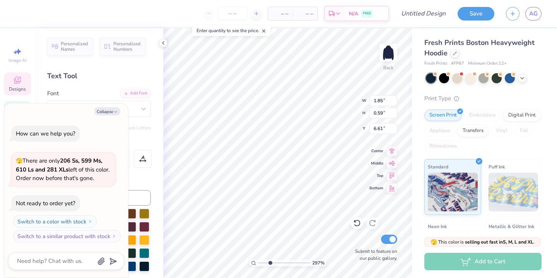
type textarea "x"
type textarea "19"
type textarea "x"
type textarea "1901"
type textarea "x"
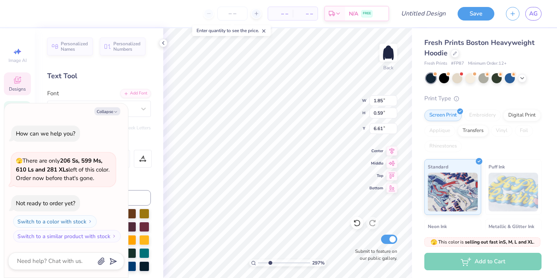
type input "1.65"
type input "1.96"
type input "3.50"
type textarea "x"
type input "0.55"
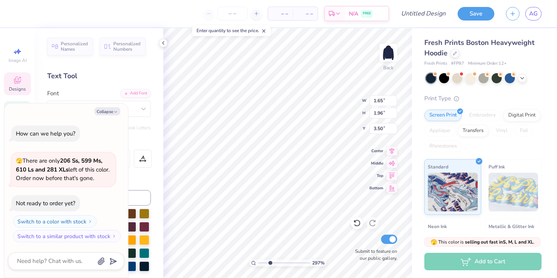
type input "3.30"
type textarea "x"
type input "1.65"
type input "3.50"
type textarea "x"
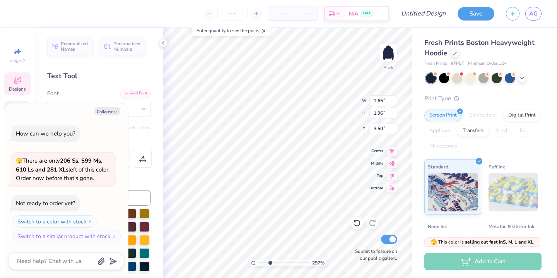
type textarea "x"
type textarea "AL"
type textarea "x"
type textarea "ALPHA"
type textarea "x"
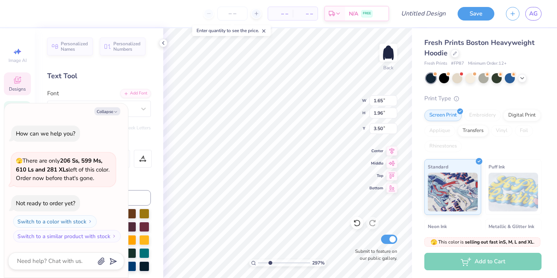
scroll to position [0, 0]
type textarea "ALPHA"
drag, startPoint x: 271, startPoint y: 263, endPoint x: 263, endPoint y: 261, distance: 8.3
type input "1.59"
click at [263, 261] on input "range" at bounding box center [284, 262] width 52 height 7
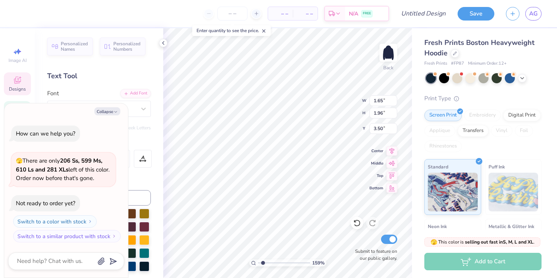
scroll to position [0, 0]
type textarea "A"
type textarea "P"
type textarea "x"
type input "1.75"
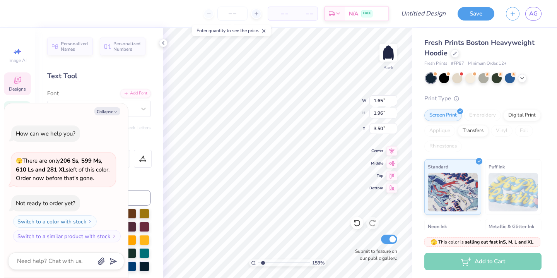
type input "3.60"
type textarea "x"
type input "1.65"
type input "6.02"
type textarea "x"
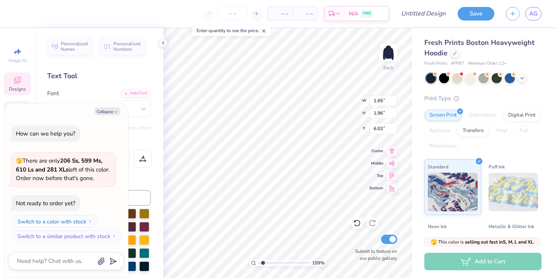
type textarea "S"
type textarea "x"
type input "1.78"
type input "6.22"
type textarea "x"
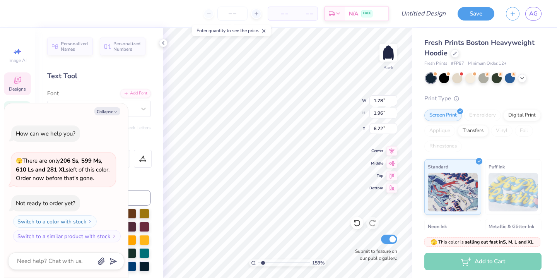
type textarea "I"
type textarea "x"
type input "0.55"
type input "5.73"
type textarea "x"
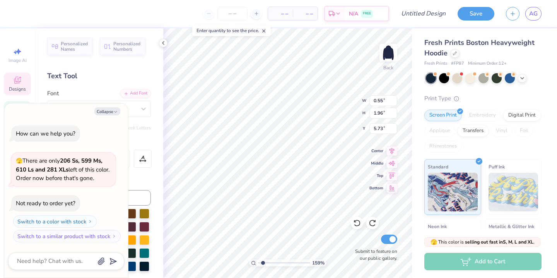
type input "1.78"
type input "6.22"
type textarea "x"
type textarea "I"
type textarea "x"
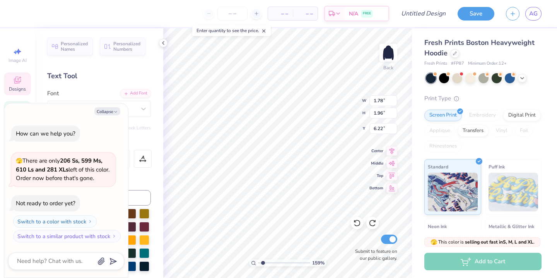
type input "0.55"
type input "5.73"
type textarea "x"
type textarea "G"
type textarea "x"
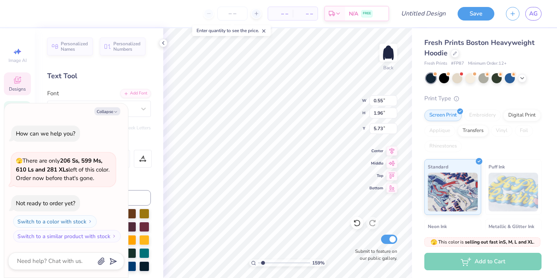
type input "6.22"
type textarea "x"
type input "1.71"
type input "2.02"
type input "5.98"
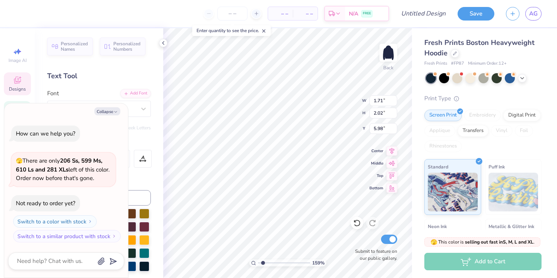
type textarea "x"
type input "5.74"
type textarea "x"
type input "1.65"
type input "1.96"
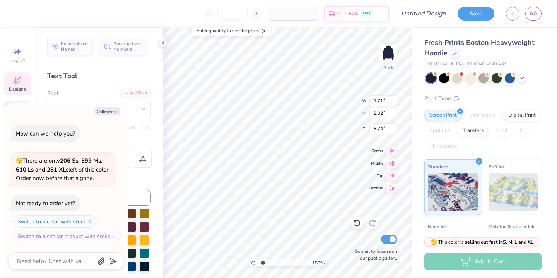
type input "3.50"
type textarea "x"
type input "1.75"
type textarea "x"
type textarea "S"
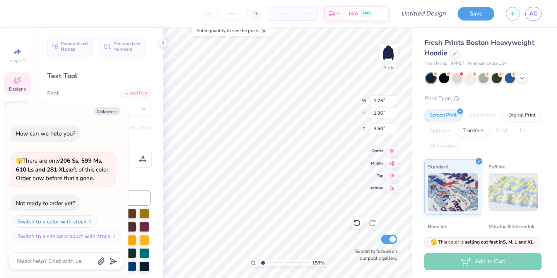
type textarea "x"
type textarea "A"
type textarea "x"
type textarea "P"
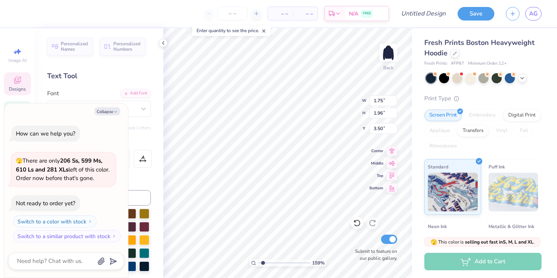
type textarea "x"
type input "1.65"
type textarea "x"
type textarea "L"
type textarea "x"
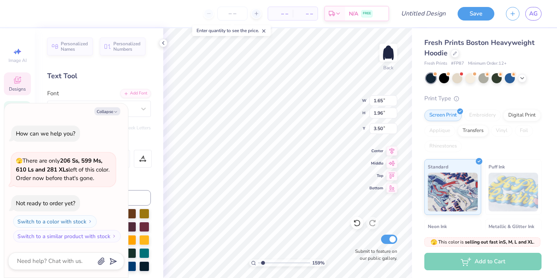
type input "1.59"
type textarea "P"
type textarea "x"
type input "1.72"
type input "3.20"
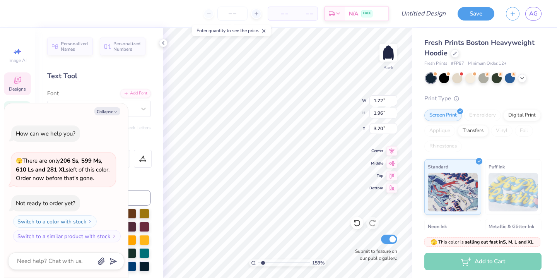
type textarea "H"
type textarea "x"
type input "0.55"
type textarea "x"
type textarea "A"
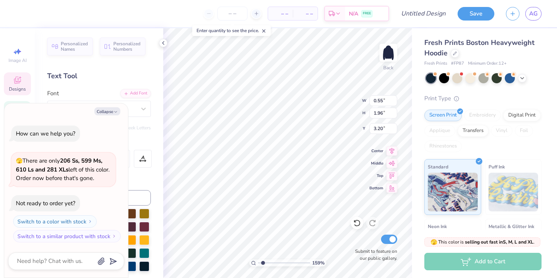
type textarea "x"
type input "1.65"
type input "3.50"
type textarea "x"
type input "1.71"
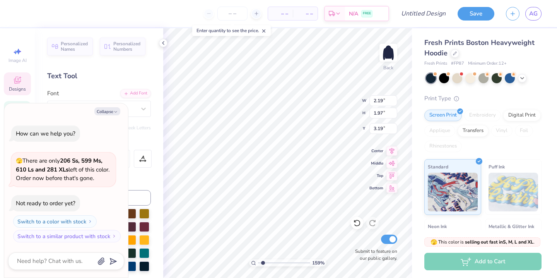
type input "2.02"
type input "5.74"
type textarea "x"
type input "0.55"
type input "1.96"
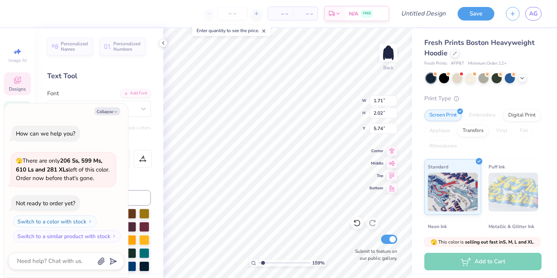
type input "6.22"
type textarea "x"
type input "1.92"
type input "2.04"
type input "5.69"
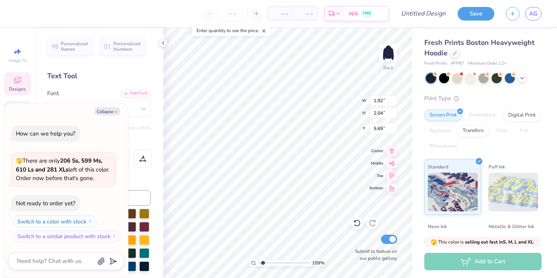
type textarea "x"
type input "5.73"
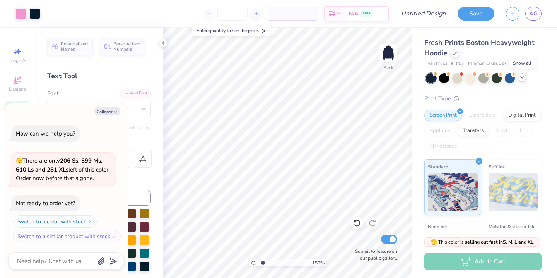
click at [521, 78] on icon at bounding box center [522, 77] width 6 height 6
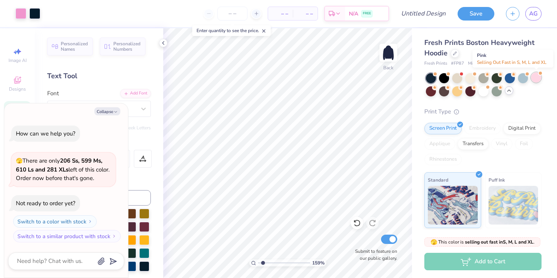
click at [536, 78] on div at bounding box center [536, 77] width 10 height 10
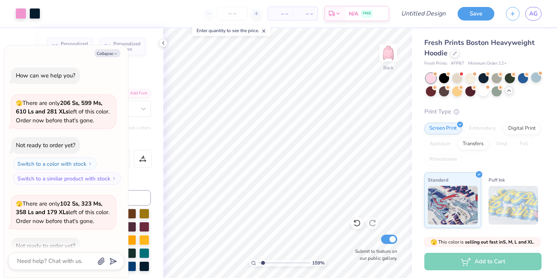
scroll to position [43, 0]
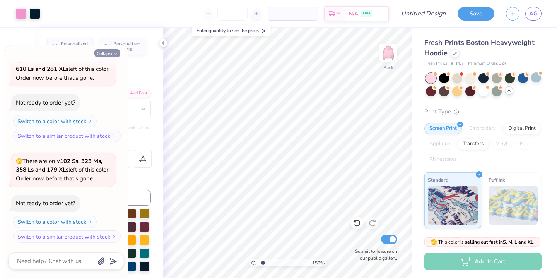
click at [110, 52] on button "Collapse" at bounding box center [107, 53] width 26 height 8
type textarea "x"
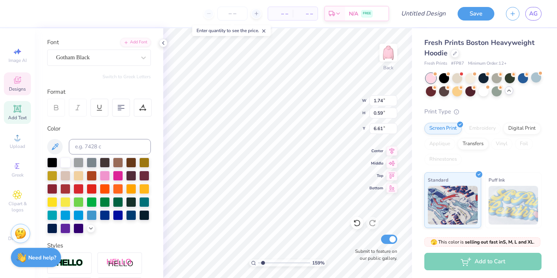
scroll to position [55, 0]
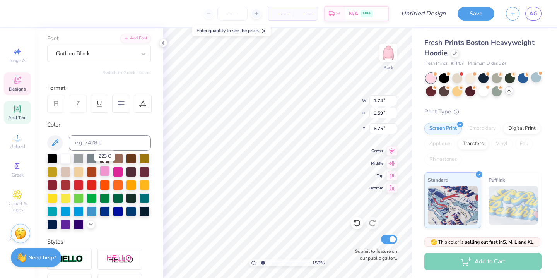
click at [105, 171] on div at bounding box center [105, 171] width 10 height 10
click at [80, 223] on div at bounding box center [78, 223] width 10 height 10
click at [66, 223] on div at bounding box center [65, 224] width 10 height 10
click at [116, 211] on div at bounding box center [118, 210] width 10 height 10
click at [132, 211] on div at bounding box center [131, 210] width 10 height 10
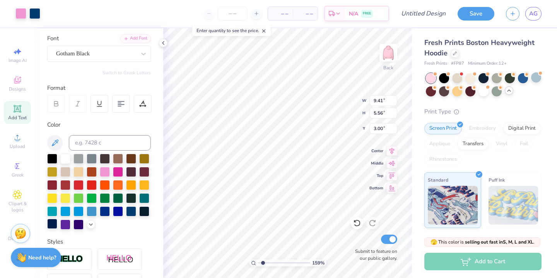
click at [53, 220] on div at bounding box center [52, 223] width 10 height 10
click at [51, 223] on div at bounding box center [52, 223] width 10 height 10
click at [55, 222] on div at bounding box center [52, 223] width 10 height 10
type input "1.74"
type input "0.59"
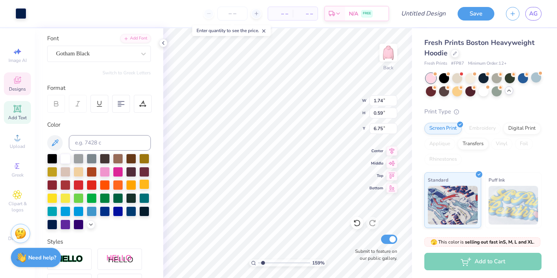
type input "6.75"
click at [104, 172] on div at bounding box center [105, 171] width 10 height 10
type input "4.07"
type input "3.87"
type input "4.82"
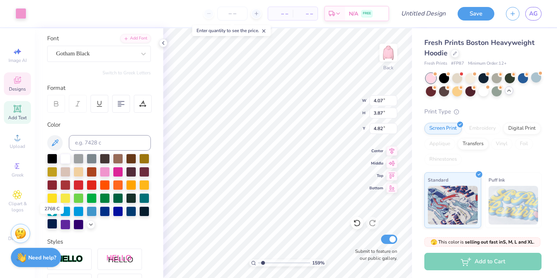
click at [51, 223] on div at bounding box center [52, 223] width 10 height 10
click at [50, 222] on div at bounding box center [52, 223] width 10 height 10
type input "1.71"
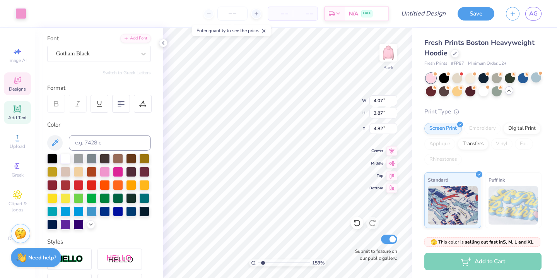
type input "2.02"
type input "5.74"
click at [52, 223] on div at bounding box center [52, 223] width 10 height 10
type input "0.55"
type input "1.96"
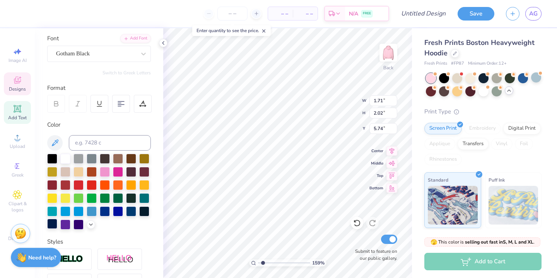
type input "6.36"
click at [53, 224] on div at bounding box center [52, 223] width 10 height 10
type input "1.92"
type input "2.04"
type input "5.73"
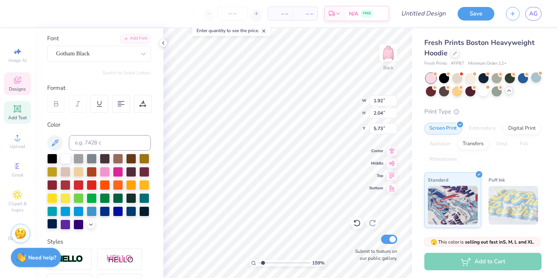
click at [53, 222] on div at bounding box center [52, 223] width 10 height 10
type input "2.19"
type input "1.97"
type input "3.19"
click at [49, 225] on div at bounding box center [52, 223] width 10 height 10
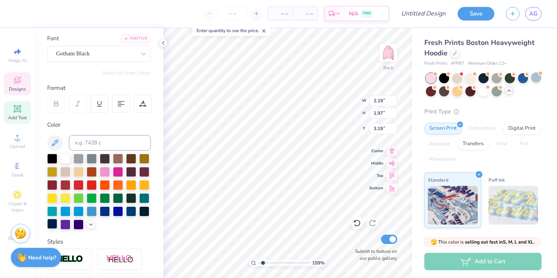
type input "1.49"
type input "1.96"
type input "3.50"
click at [51, 223] on div at bounding box center [52, 223] width 10 height 10
click at [56, 222] on div at bounding box center [52, 223] width 10 height 10
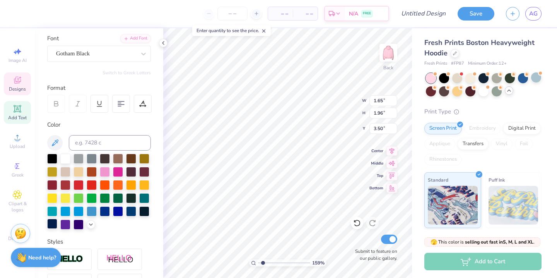
type input "2.19"
type input "1.97"
type input "3.00"
type input "1.65"
type input "1.96"
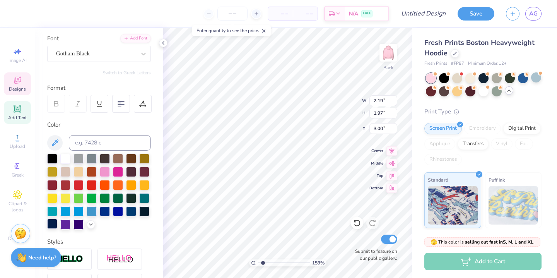
type input "3.50"
type input "2.19"
type input "1.97"
type input "3.00"
click at [51, 225] on div at bounding box center [52, 223] width 10 height 10
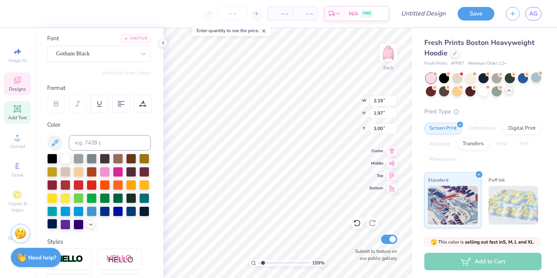
type input "1.78"
type input "1.96"
type input "3.20"
click at [49, 225] on div at bounding box center [52, 223] width 10 height 10
click at [537, 78] on div at bounding box center [536, 77] width 10 height 10
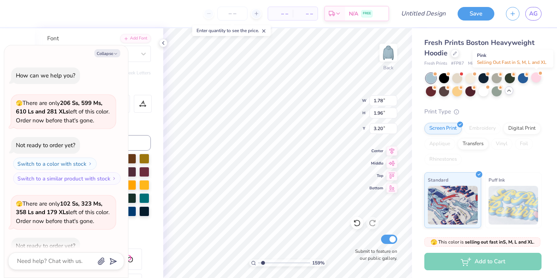
scroll to position [143, 0]
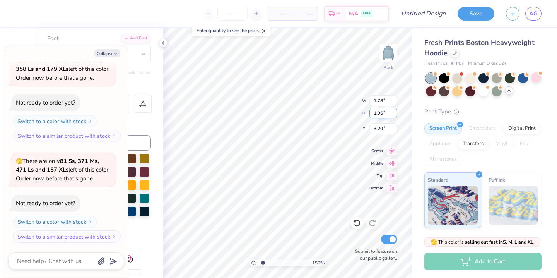
type textarea "x"
type input "2.19"
type input "1.97"
type input "3.19"
click at [105, 51] on button "Collapse" at bounding box center [107, 53] width 26 height 8
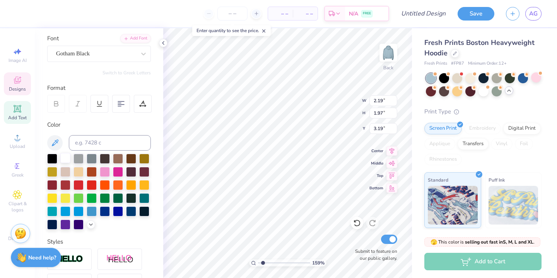
click at [65, 156] on div at bounding box center [65, 158] width 10 height 10
click at [485, 78] on div at bounding box center [483, 77] width 10 height 10
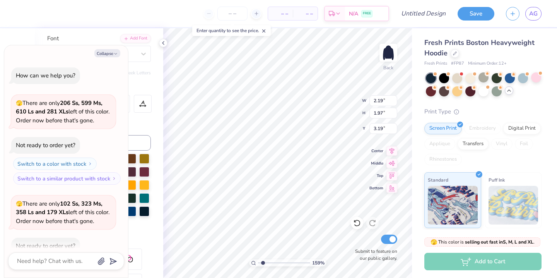
scroll to position [244, 0]
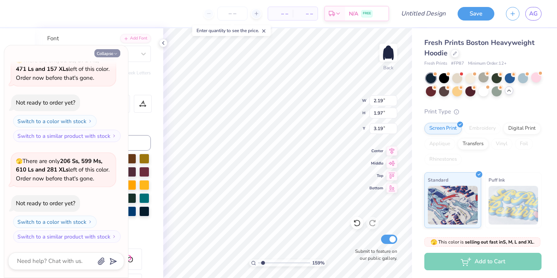
click at [112, 53] on button "Collapse" at bounding box center [107, 53] width 26 height 8
type textarea "x"
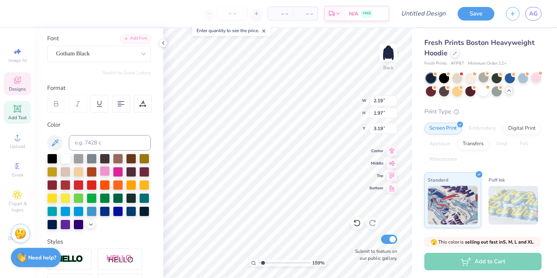
click at [109, 171] on div at bounding box center [105, 171] width 10 height 10
type input "1.49"
type input "1.96"
type input "3.50"
click at [105, 173] on div at bounding box center [105, 171] width 10 height 10
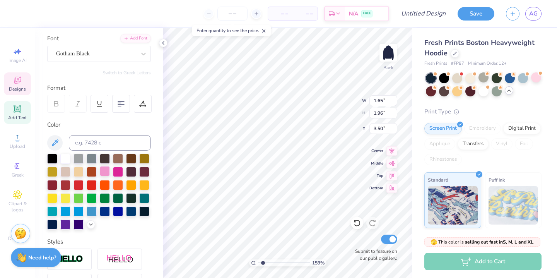
click at [109, 171] on div at bounding box center [105, 171] width 10 height 10
type input "2.19"
type input "1.97"
type input "3.00"
click at [105, 171] on div at bounding box center [105, 171] width 10 height 10
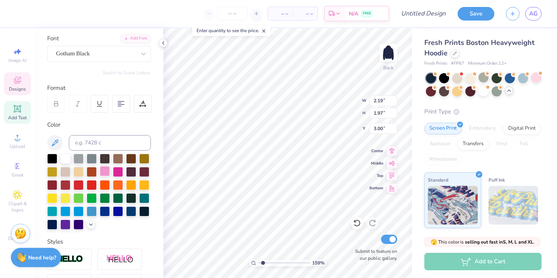
type input "1.65"
type input "1.96"
type input "3.50"
type input "1.78"
type input "3.21"
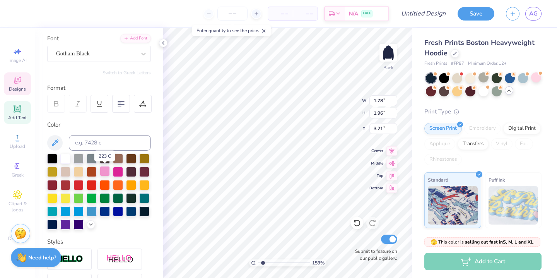
click at [105, 172] on div at bounding box center [105, 171] width 10 height 10
type input "1.71"
type input "2.02"
type input "5.74"
click at [106, 174] on div at bounding box center [105, 171] width 10 height 10
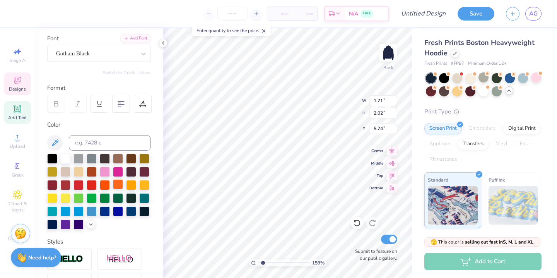
type input "0.55"
type input "1.96"
type input "6.36"
click at [108, 167] on div at bounding box center [105, 171] width 10 height 10
type input "1.92"
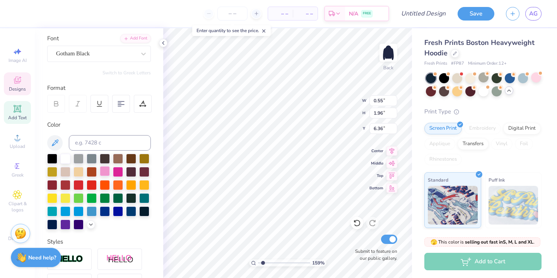
type input "2.04"
type input "5.73"
click at [107, 173] on div at bounding box center [105, 171] width 10 height 10
type input "1.74"
type input "0.59"
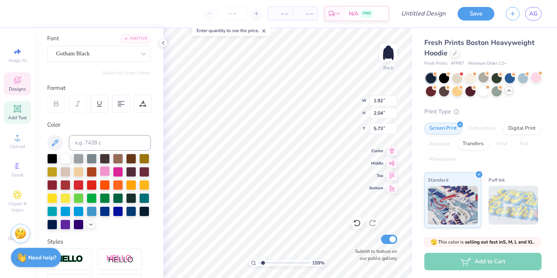
type input "6.75"
click at [88, 225] on icon at bounding box center [91, 223] width 6 height 6
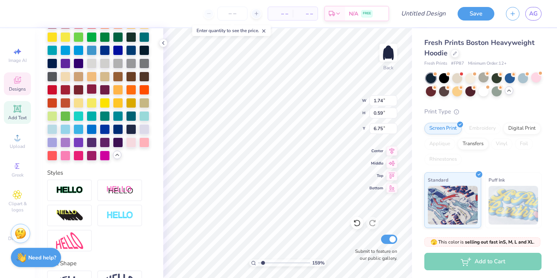
scroll to position [215, 0]
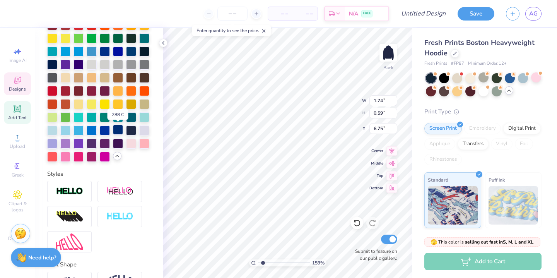
click at [119, 131] on div at bounding box center [118, 130] width 10 height 10
click at [131, 130] on div at bounding box center [131, 130] width 10 height 10
type input "1.71"
type input "2.02"
type input "5.74"
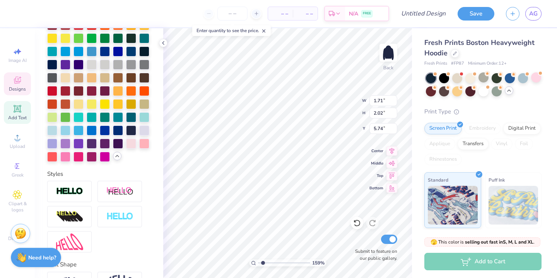
type input "1.92"
type input "2.04"
type input "5.73"
type input "1"
click at [242, 261] on div "100 %" at bounding box center [287, 152] width 249 height 249
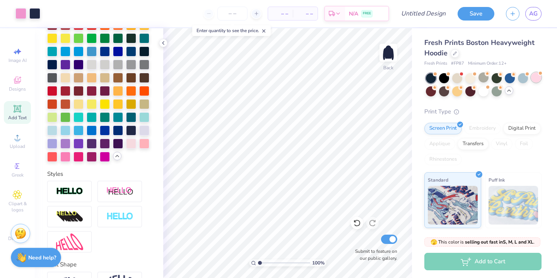
click at [536, 78] on div at bounding box center [536, 77] width 10 height 10
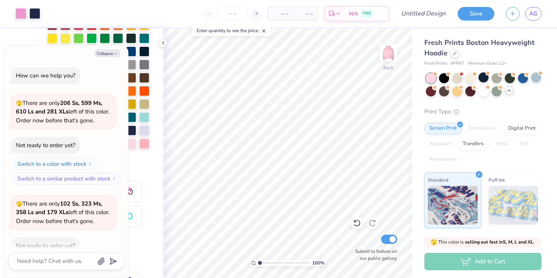
scroll to position [344, 0]
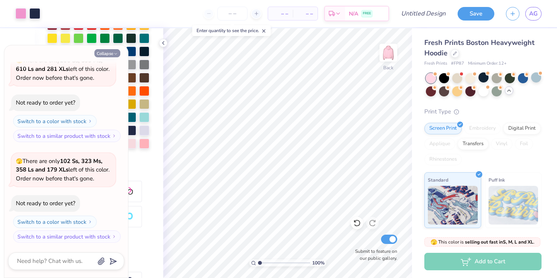
click at [104, 52] on button "Collapse" at bounding box center [107, 53] width 26 height 8
type textarea "x"
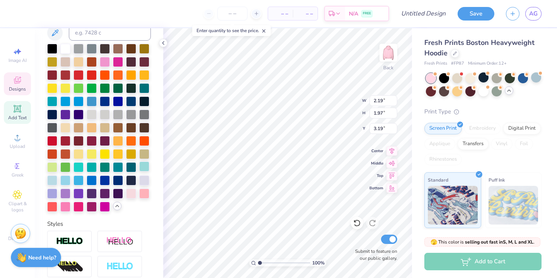
scroll to position [96, 0]
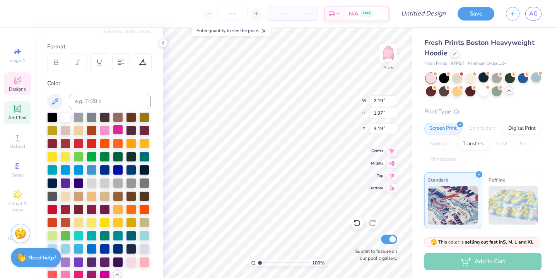
click at [119, 130] on div at bounding box center [118, 130] width 10 height 10
type input "1.49"
type input "1.96"
type input "3.50"
click at [119, 130] on div at bounding box center [118, 130] width 10 height 10
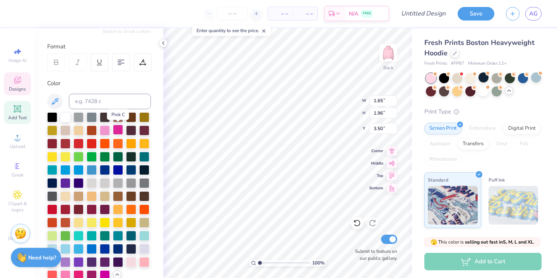
click at [118, 130] on div at bounding box center [118, 130] width 10 height 10
click at [116, 130] on div at bounding box center [118, 130] width 10 height 10
type input "2.19"
type input "1.97"
type input "3.00"
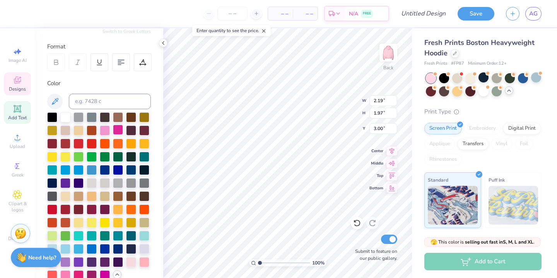
click at [117, 129] on div at bounding box center [118, 130] width 10 height 10
type input "1.71"
type input "2.02"
type input "5.74"
click at [119, 128] on div at bounding box center [118, 130] width 10 height 10
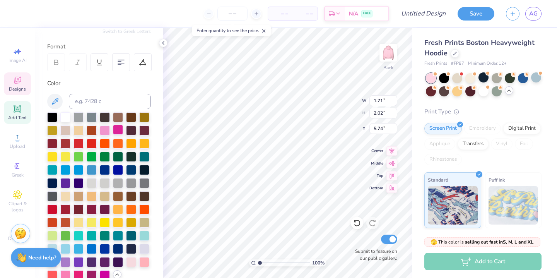
type input "0.55"
type input "1.96"
type input "5.77"
click at [117, 132] on div at bounding box center [118, 130] width 10 height 10
type input "1.92"
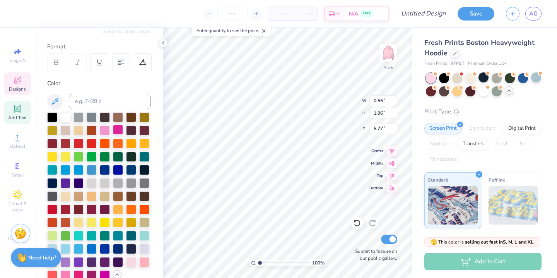
type input "2.04"
type input "5.73"
click at [119, 129] on div at bounding box center [118, 130] width 10 height 10
type input "4.07"
type input "3.87"
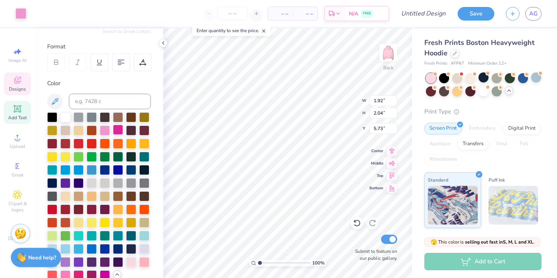
type input "4.82"
click at [119, 128] on div at bounding box center [118, 130] width 10 height 10
type input "1.74"
type input "0.59"
type input "11.33"
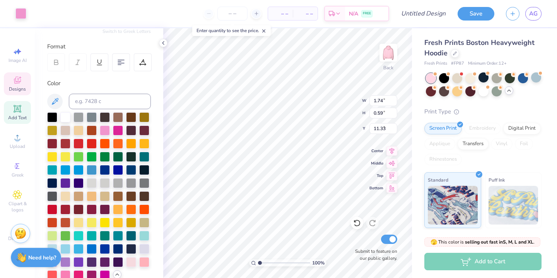
type input "4.07"
type input "3.87"
type input "4.82"
click at [116, 131] on div at bounding box center [118, 130] width 10 height 10
drag, startPoint x: 259, startPoint y: 263, endPoint x: 270, endPoint y: 263, distance: 10.8
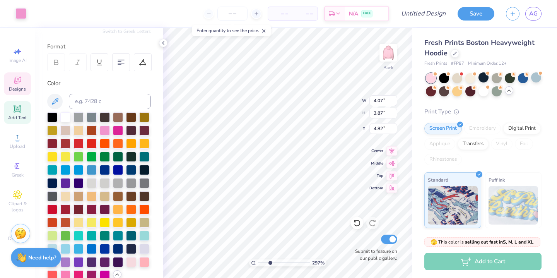
click at [270, 263] on input "range" at bounding box center [284, 262] width 52 height 7
click at [119, 128] on div at bounding box center [118, 130] width 10 height 10
click at [121, 130] on div at bounding box center [118, 130] width 10 height 10
click at [130, 130] on div at bounding box center [131, 130] width 10 height 10
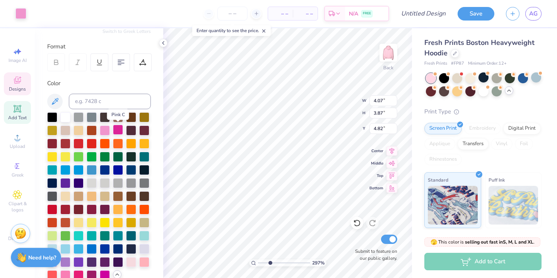
click at [115, 129] on div at bounding box center [118, 130] width 10 height 10
click at [103, 128] on div at bounding box center [105, 130] width 10 height 10
click at [119, 131] on div at bounding box center [118, 130] width 10 height 10
drag, startPoint x: 269, startPoint y: 263, endPoint x: 228, endPoint y: 263, distance: 41.4
click at [258, 263] on input "range" at bounding box center [284, 262] width 52 height 7
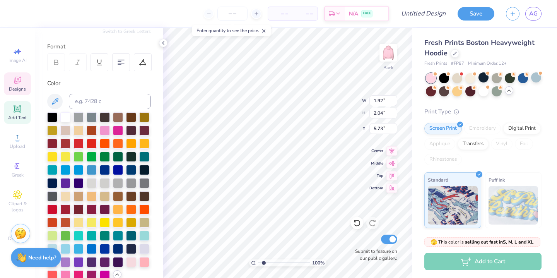
drag, startPoint x: 260, startPoint y: 262, endPoint x: 265, endPoint y: 262, distance: 5.0
click at [265, 262] on input "range" at bounding box center [284, 262] width 52 height 7
click at [234, 256] on div "100 %" at bounding box center [287, 152] width 249 height 249
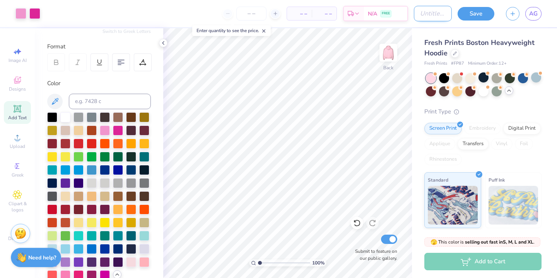
click at [432, 15] on input "Design Title" at bounding box center [433, 13] width 38 height 15
click at [481, 10] on button "Save" at bounding box center [475, 13] width 37 height 14
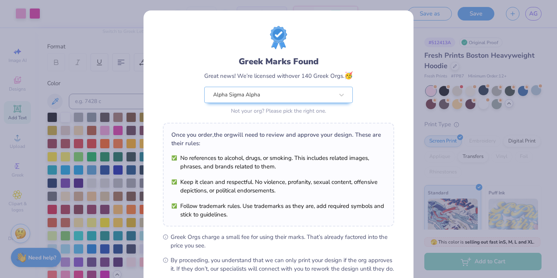
scroll to position [84, 0]
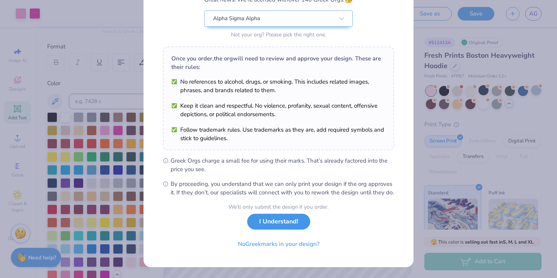
click at [291, 224] on button "I Understand!" at bounding box center [278, 221] width 63 height 16
